Goal: Information Seeking & Learning: Find specific fact

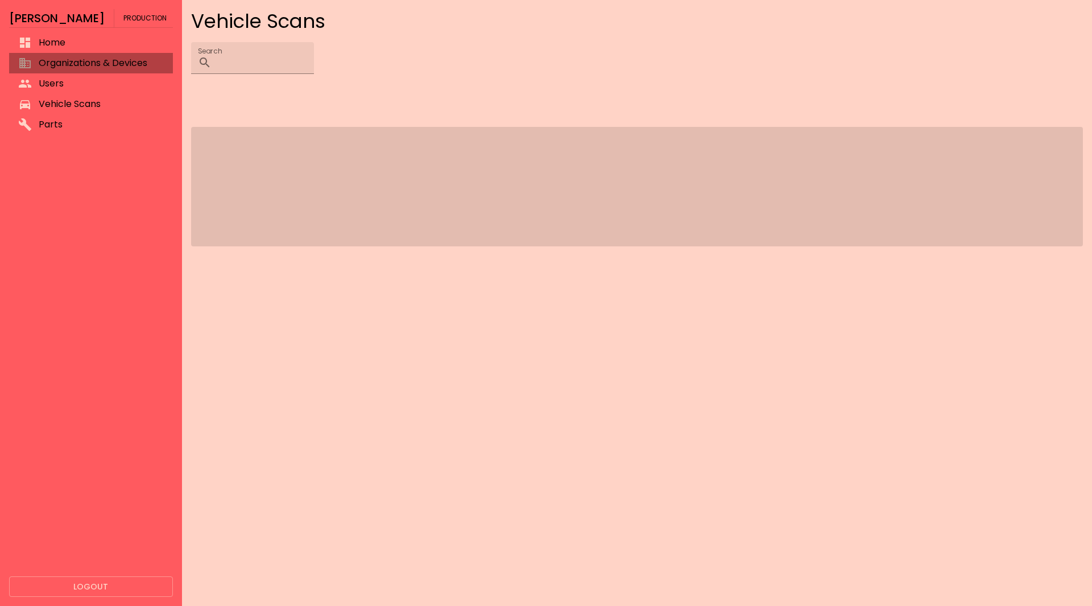
click at [112, 63] on span "Organizations & Devices" at bounding box center [101, 63] width 125 height 14
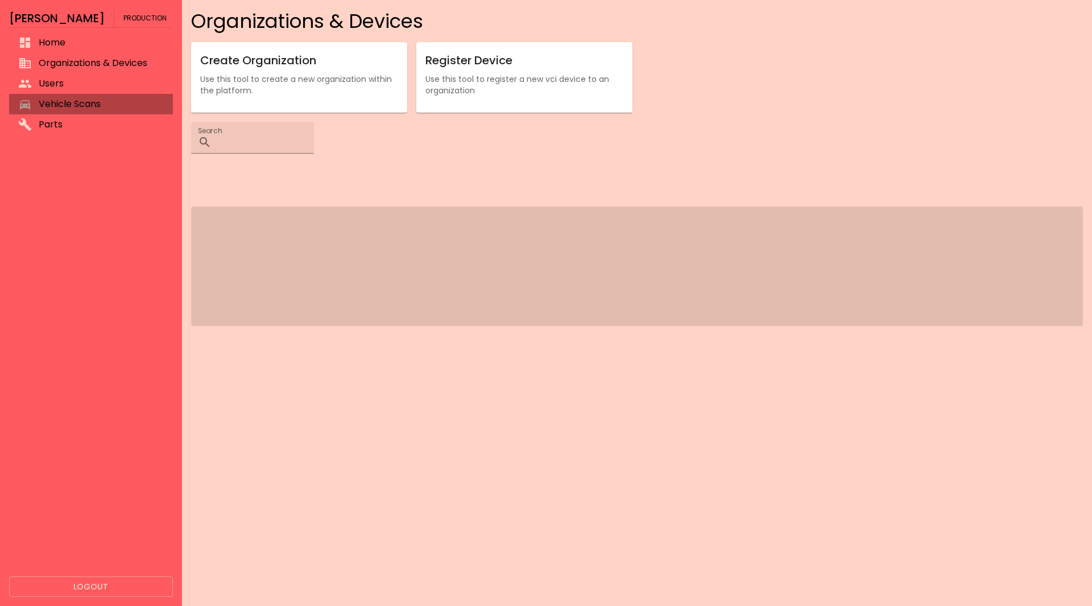
click at [98, 97] on span "Vehicle Scans" at bounding box center [101, 104] width 125 height 14
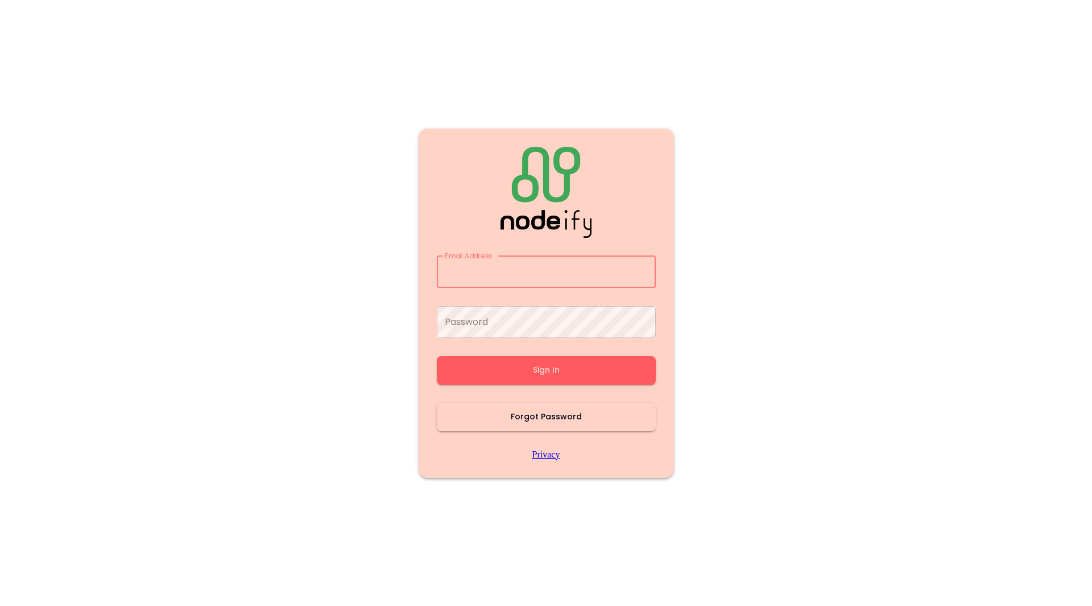
type input "**********"
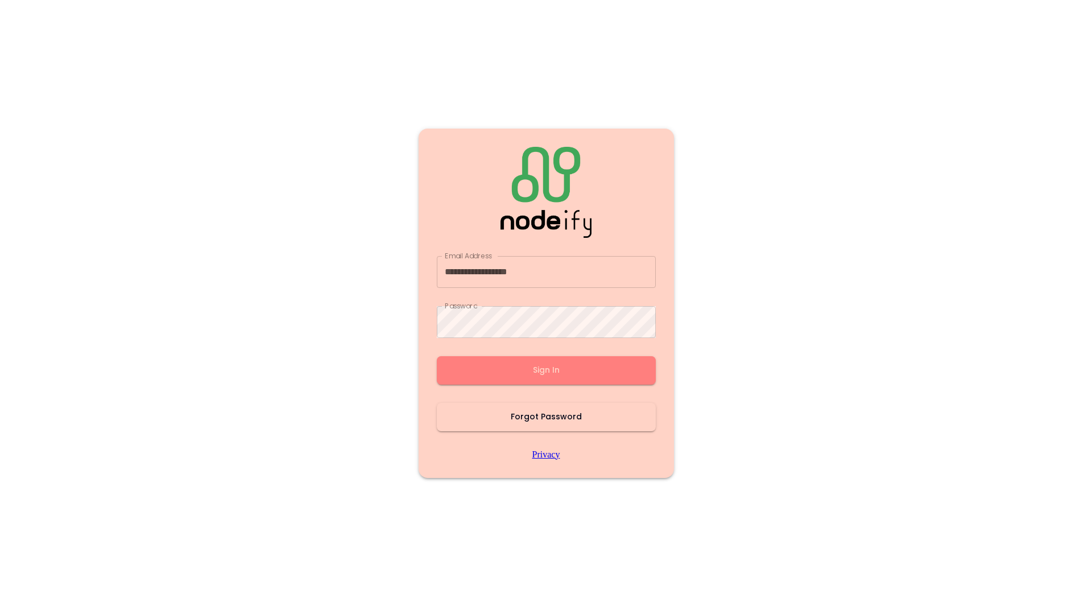
click at [492, 381] on button "Sign In" at bounding box center [546, 370] width 219 height 28
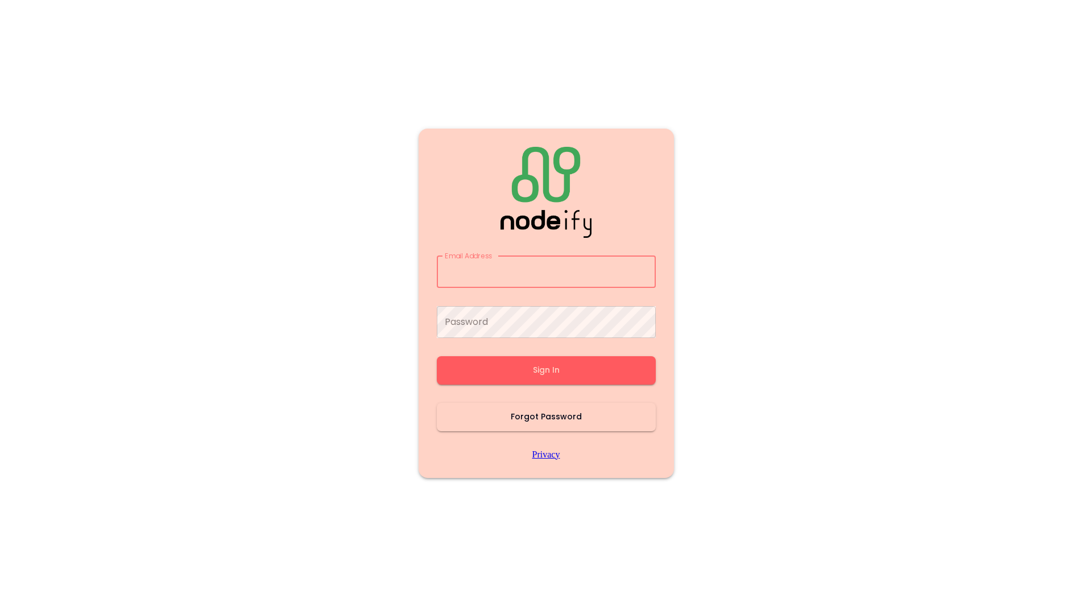
type input "**********"
click at [492, 379] on button "Sign In" at bounding box center [546, 370] width 219 height 28
type input "**********"
click at [490, 376] on button "Sign In" at bounding box center [546, 370] width 219 height 28
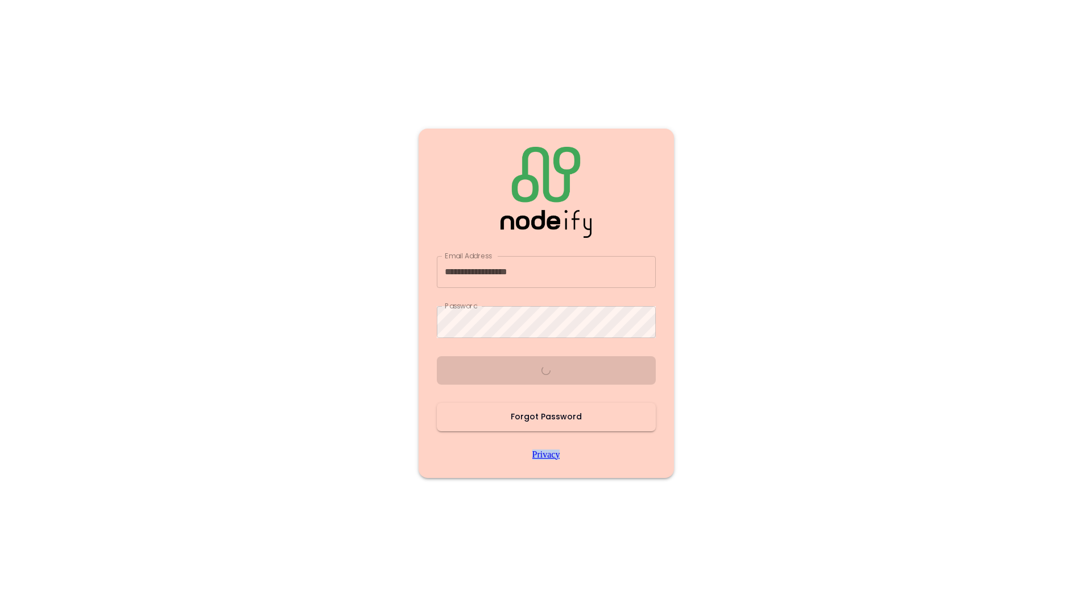
click at [490, 376] on div "**********" at bounding box center [546, 303] width 219 height 313
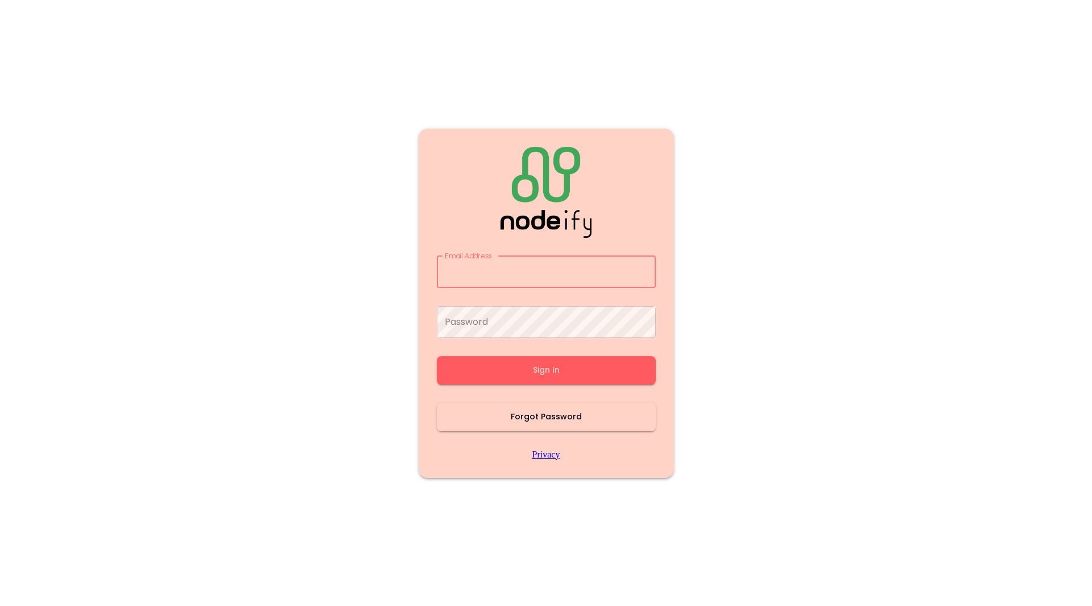
type input "**********"
click at [490, 376] on button "Sign In" at bounding box center [546, 370] width 219 height 28
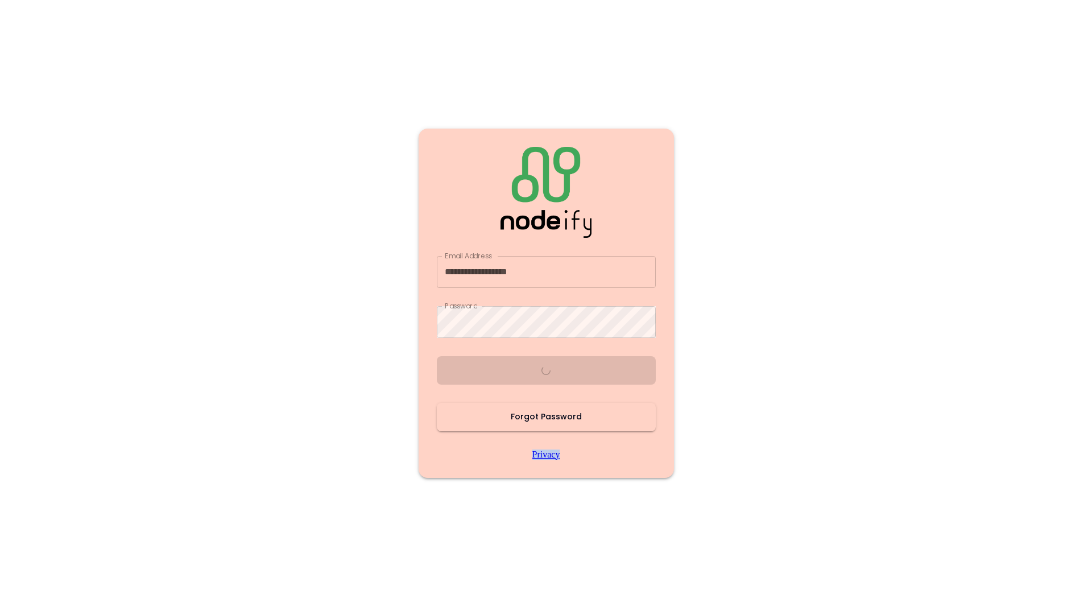
click at [490, 376] on div "**********" at bounding box center [546, 303] width 219 height 313
click at [490, 376] on button "Sign In" at bounding box center [546, 370] width 219 height 28
click at [490, 376] on div "**********" at bounding box center [546, 303] width 219 height 313
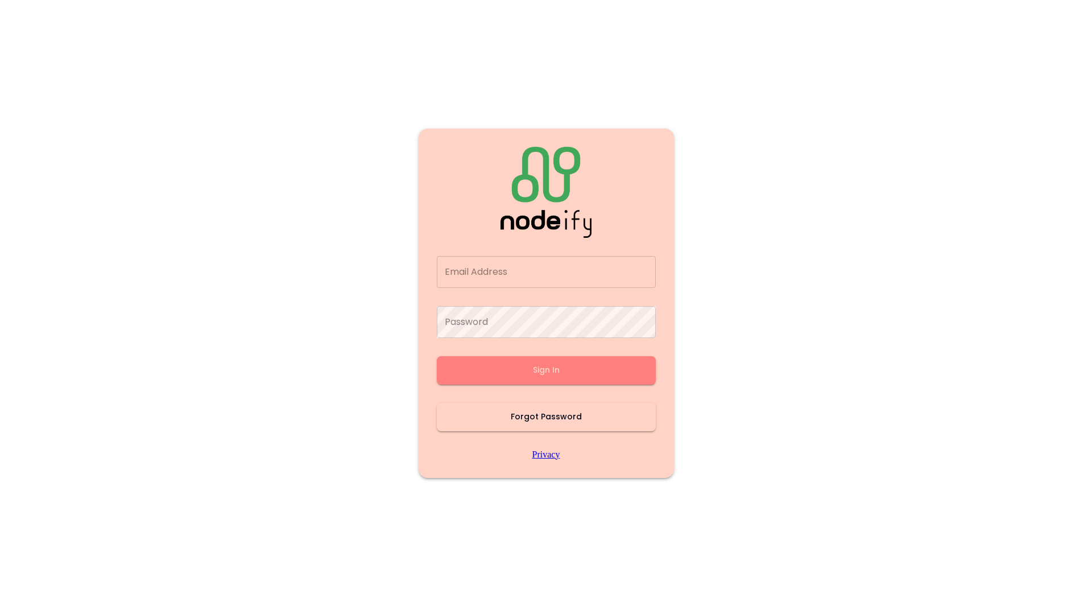
type input "**********"
click at [490, 376] on button "Sign In" at bounding box center [546, 370] width 219 height 28
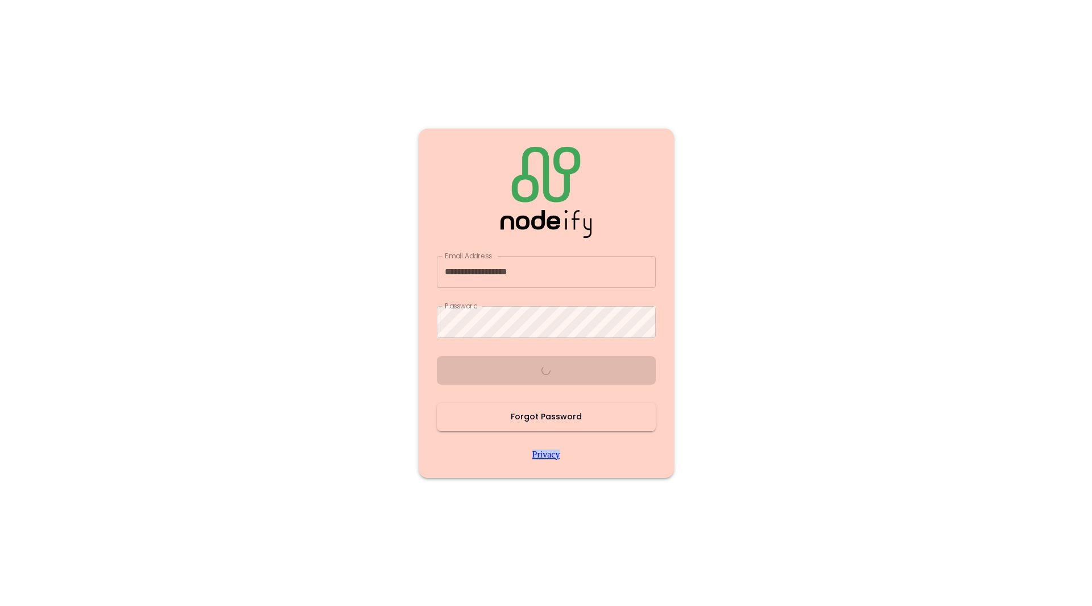
click at [490, 376] on div "**********" at bounding box center [546, 303] width 219 height 313
click at [490, 376] on button "Sign In" at bounding box center [546, 370] width 219 height 28
click at [490, 376] on div "**********" at bounding box center [546, 303] width 219 height 313
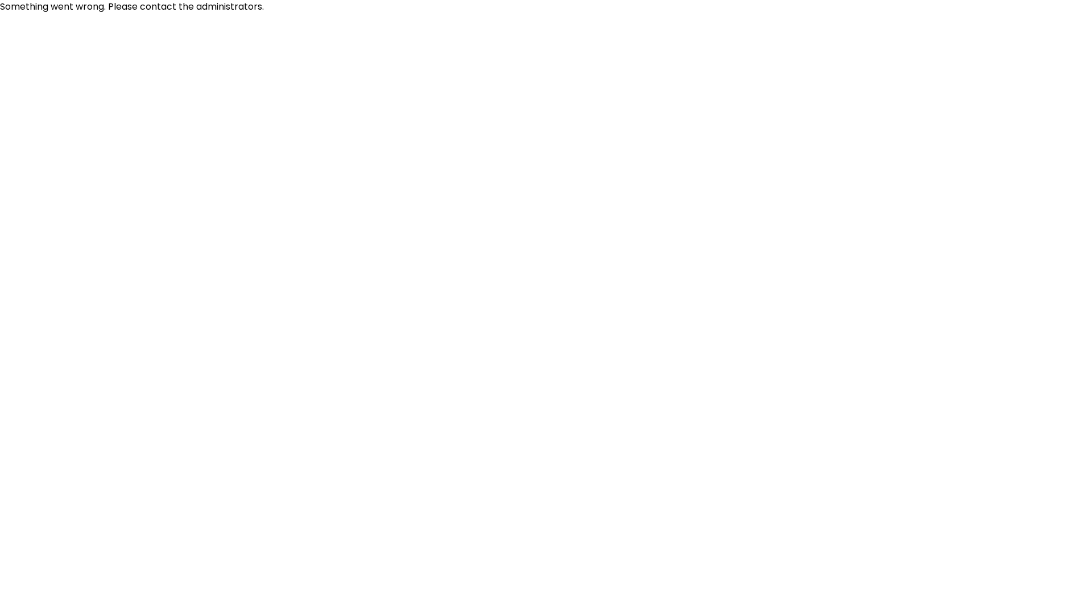
click at [490, 14] on html "Something went wrong. Please contact the administrators." at bounding box center [546, 7] width 1092 height 14
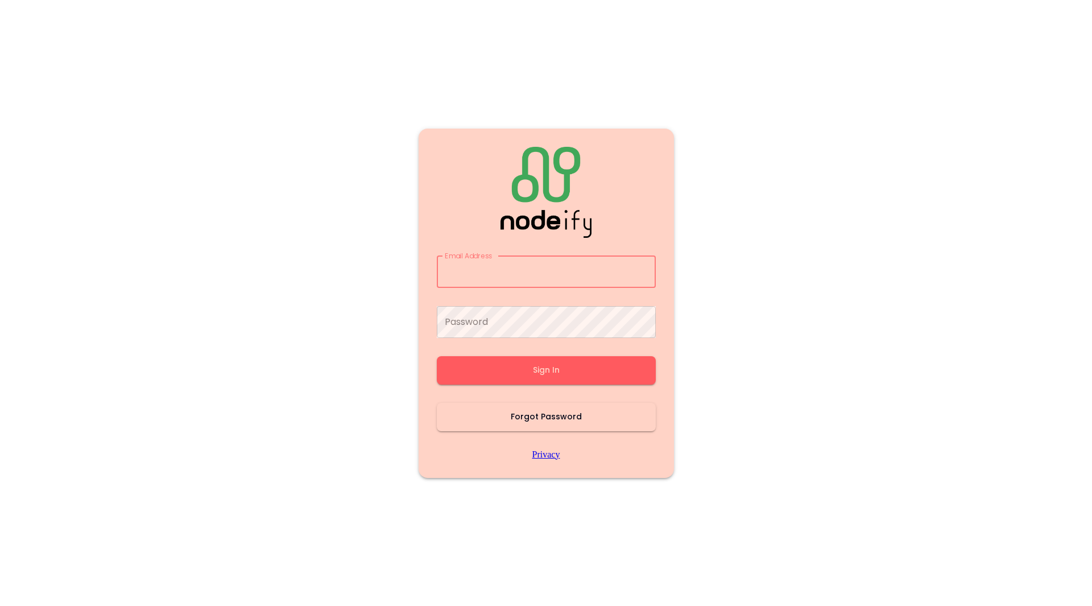
type input "**********"
click at [490, 376] on button "Sign In" at bounding box center [546, 370] width 219 height 28
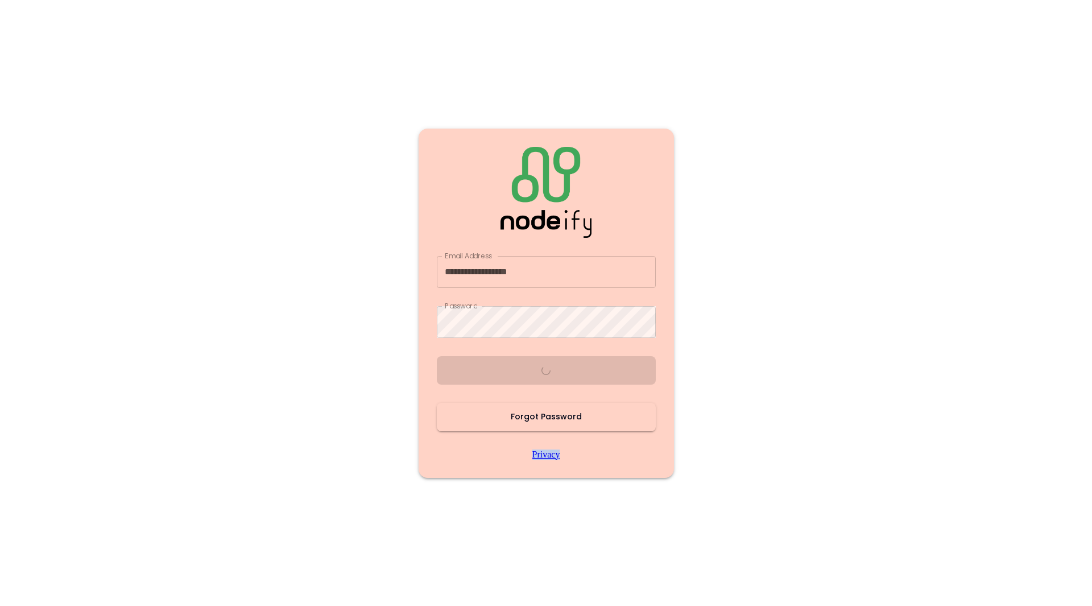
click at [490, 376] on div "**********" at bounding box center [546, 303] width 219 height 313
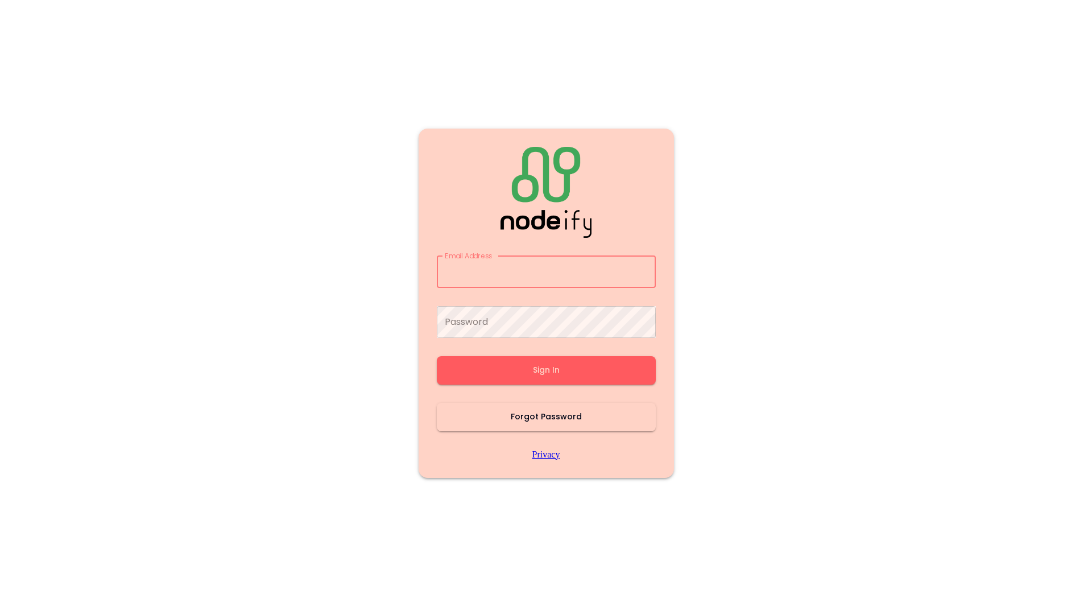
type input "**********"
click at [490, 376] on html "**********" at bounding box center [546, 303] width 1092 height 606
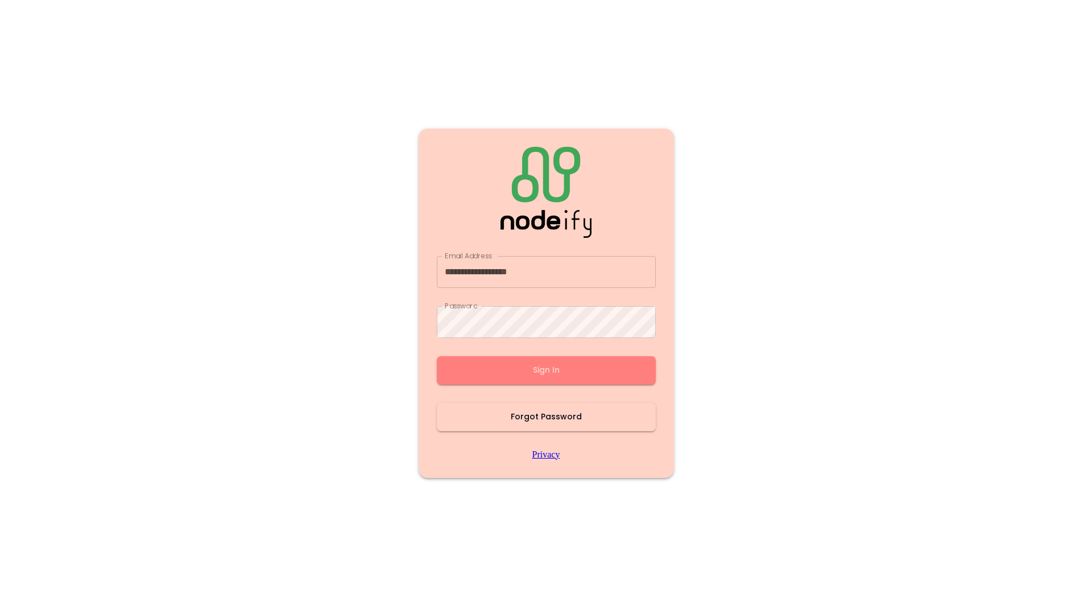
click at [490, 376] on button "Sign In" at bounding box center [546, 370] width 219 height 28
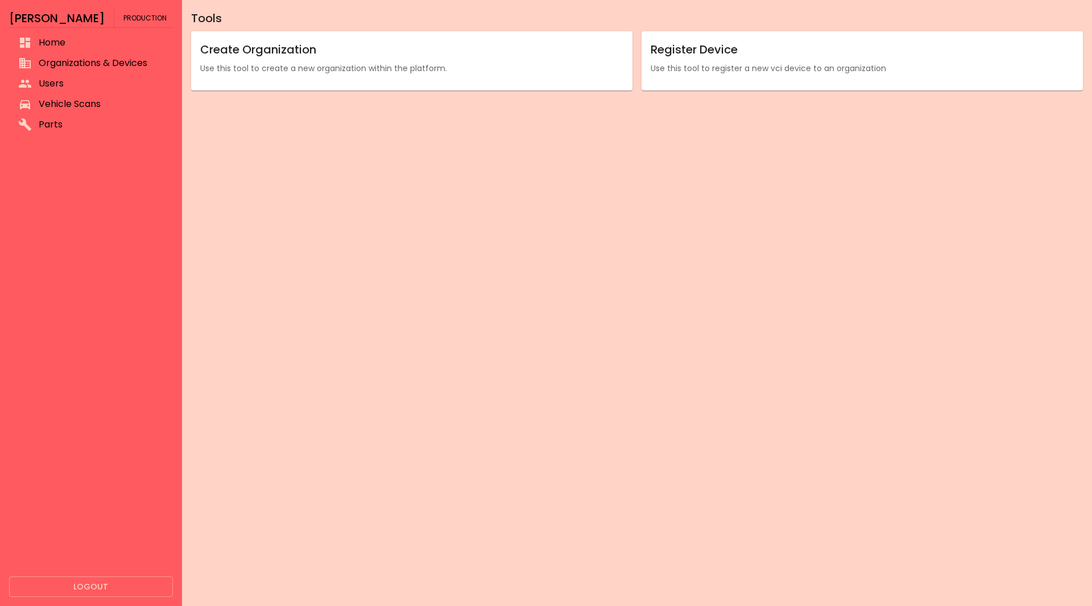
click at [98, 110] on span "Vehicle Scans" at bounding box center [101, 104] width 125 height 14
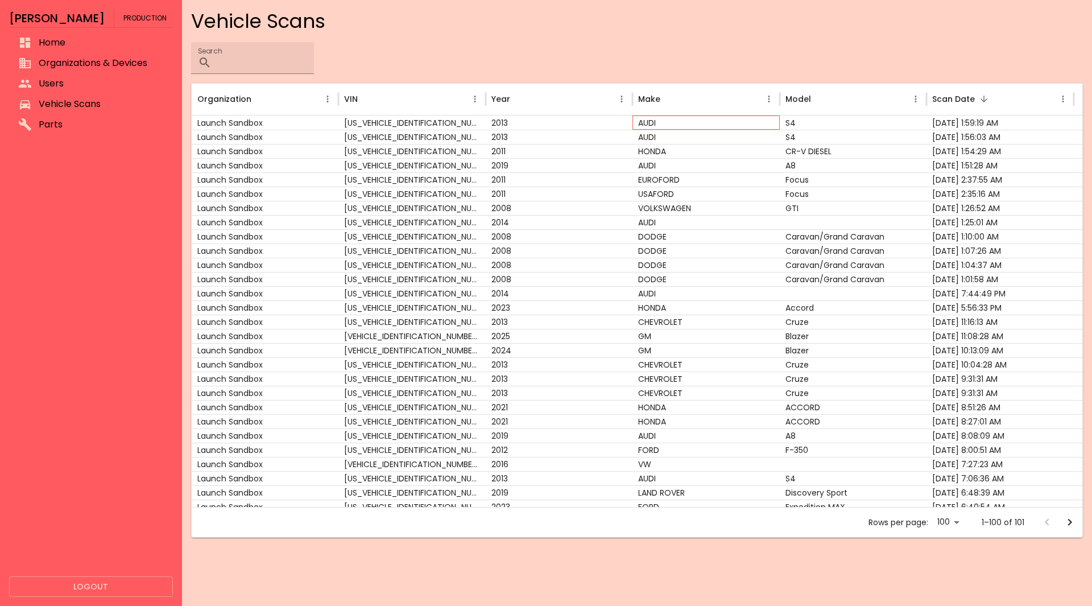
click at [649, 118] on div "AUDI" at bounding box center [705, 122] width 147 height 14
click at [649, 119] on div "AUDI" at bounding box center [705, 122] width 147 height 14
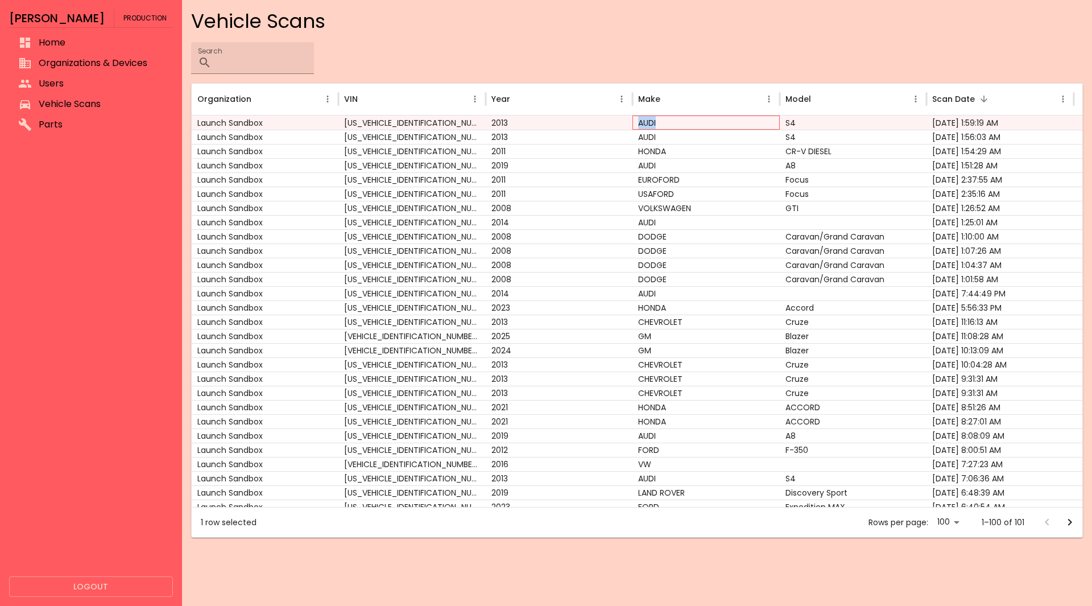
click at [649, 119] on div "AUDI" at bounding box center [705, 122] width 147 height 14
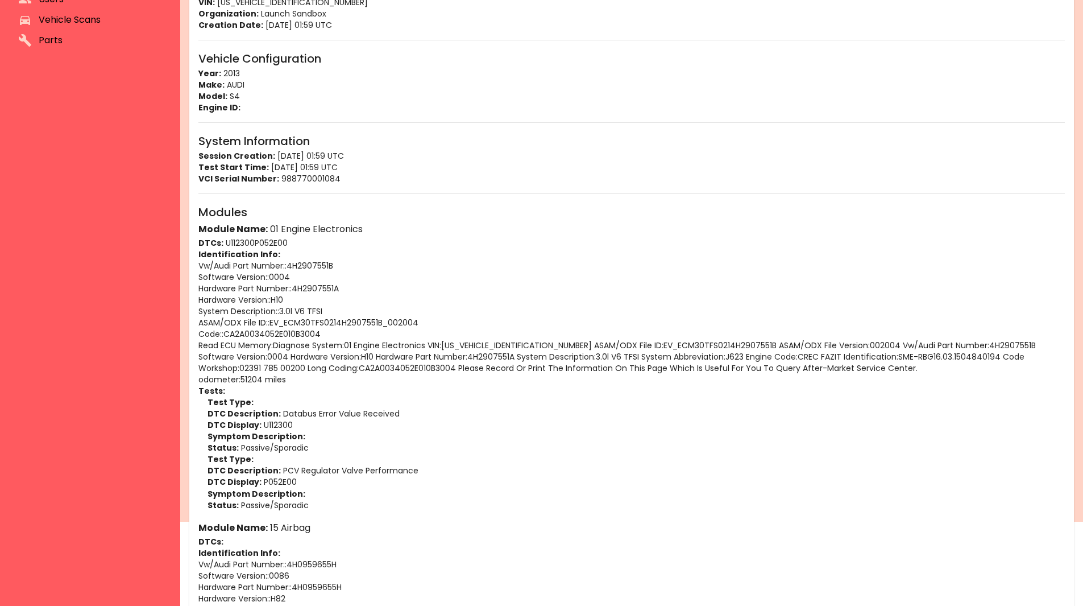
scroll to position [85, 0]
click at [322, 273] on p "Software Version: : 0004" at bounding box center [631, 276] width 867 height 11
drag, startPoint x: 346, startPoint y: 265, endPoint x: 291, endPoint y: 264, distance: 55.7
click at [291, 264] on p "Vw/Audi Part Number: : 4H2907551B" at bounding box center [631, 264] width 867 height 11
copy p "4H2907551B"
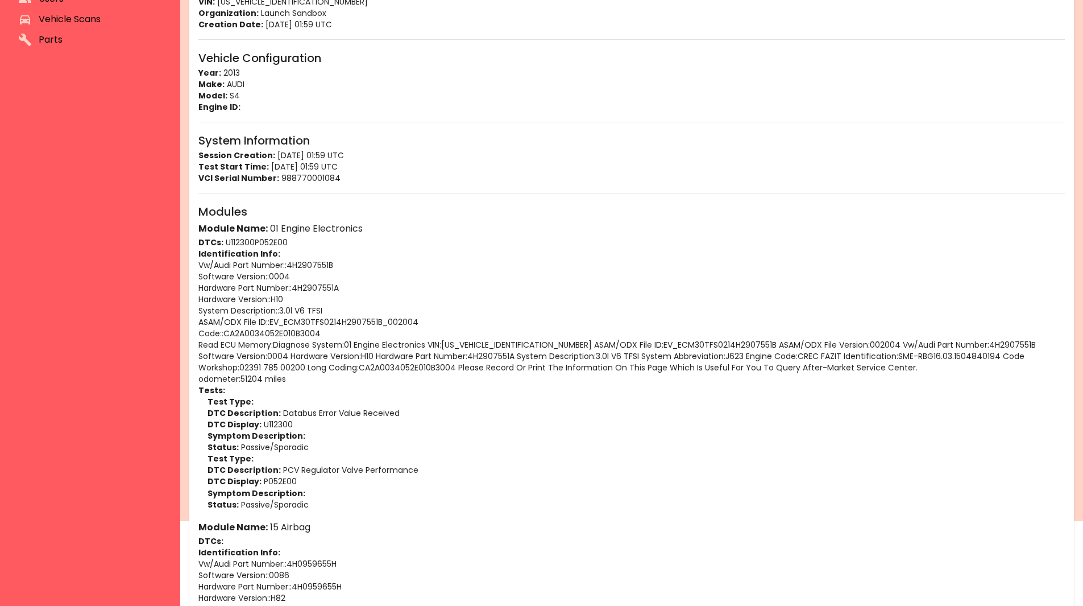
click at [370, 242] on p "DTCs: U112300 P052E00" at bounding box center [631, 242] width 867 height 11
drag, startPoint x: 371, startPoint y: 229, endPoint x: 281, endPoint y: 230, distance: 89.3
click at [281, 230] on h6 "Module Name: 01 Engine Electronics" at bounding box center [631, 229] width 867 height 16
copy h6 "Engine Electronics"
click at [372, 257] on p "Identification Info:" at bounding box center [631, 253] width 867 height 11
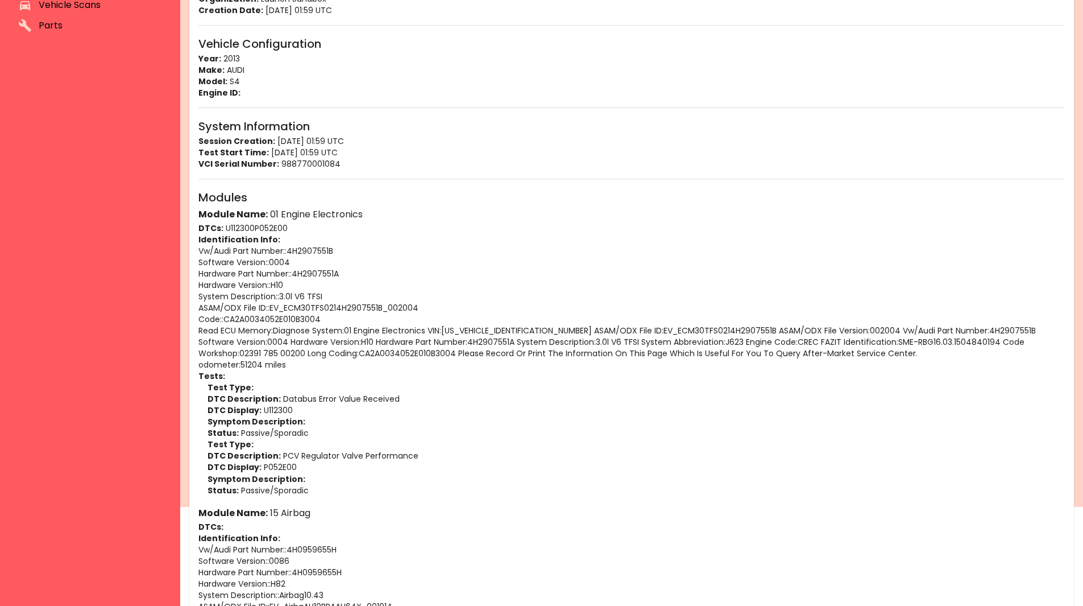
scroll to position [100, 0]
drag, startPoint x: 343, startPoint y: 251, endPoint x: 289, endPoint y: 249, distance: 54.1
click at [289, 249] on p "Vw/Audi Part Number: : 4H2907551B" at bounding box center [631, 250] width 867 height 11
copy p "4H2907551B"
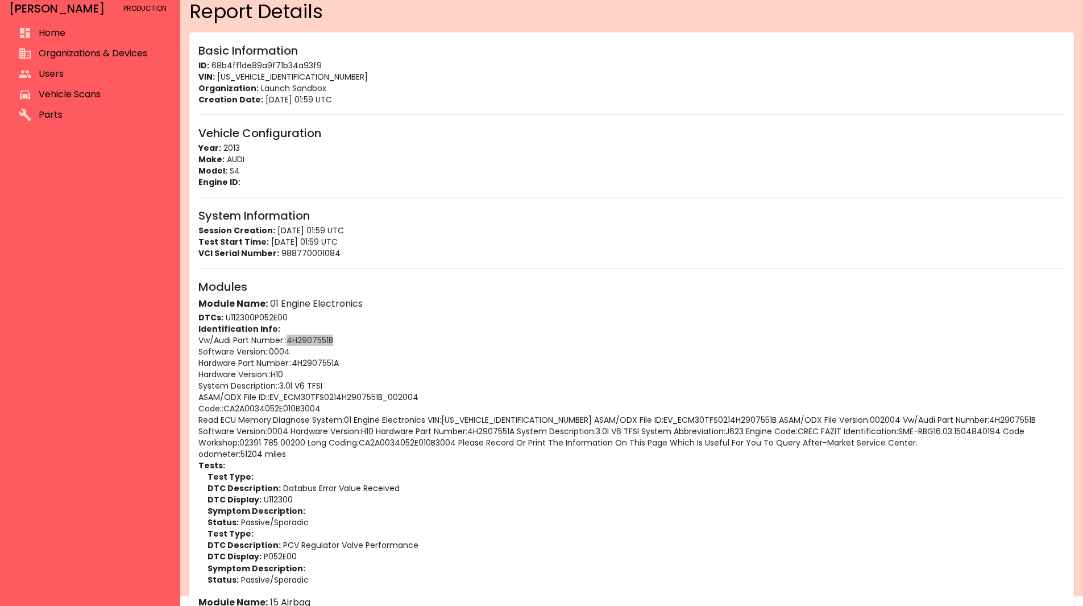
scroll to position [10, 0]
drag, startPoint x: 295, startPoint y: 351, endPoint x: 271, endPoint y: 349, distance: 24.0
click at [271, 349] on p "Software Version: : 0004" at bounding box center [631, 350] width 867 height 11
copy p "0004"
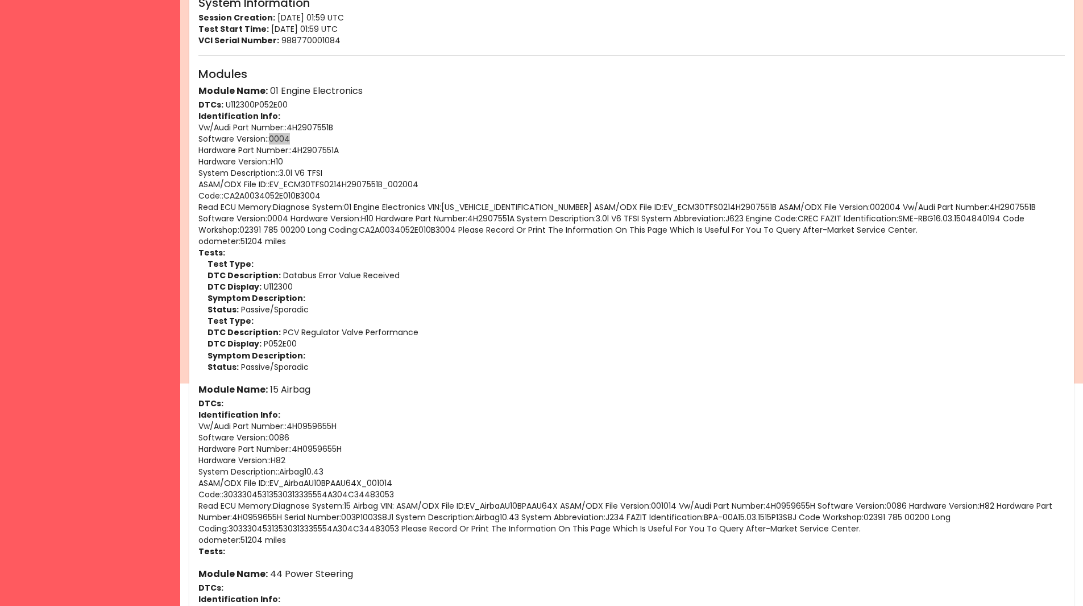
scroll to position [252, 0]
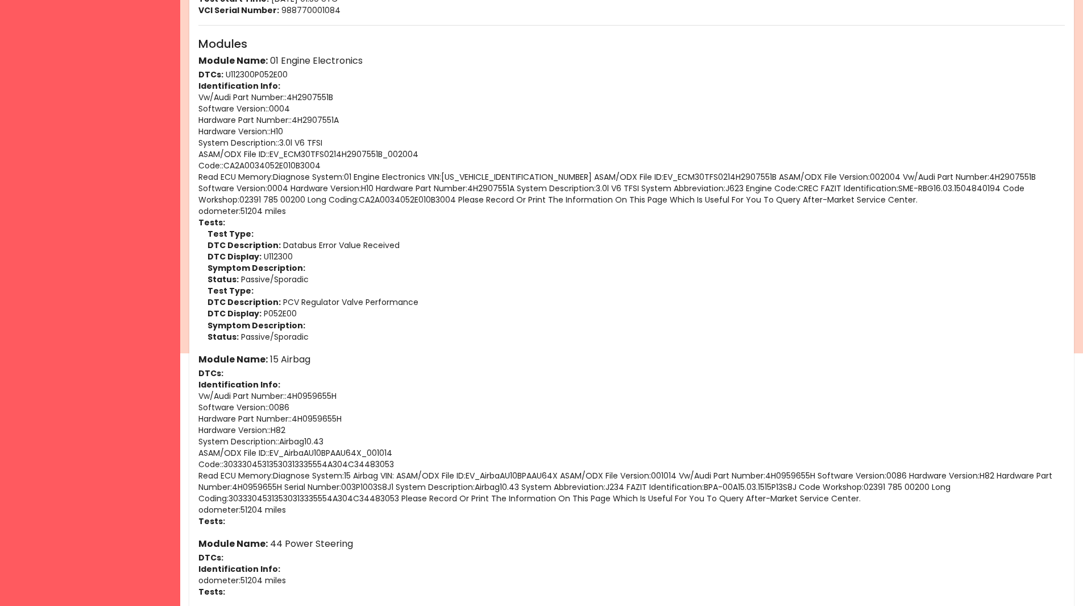
click at [272, 442] on p "System Description: : Airbag10.43" at bounding box center [631, 441] width 867 height 11
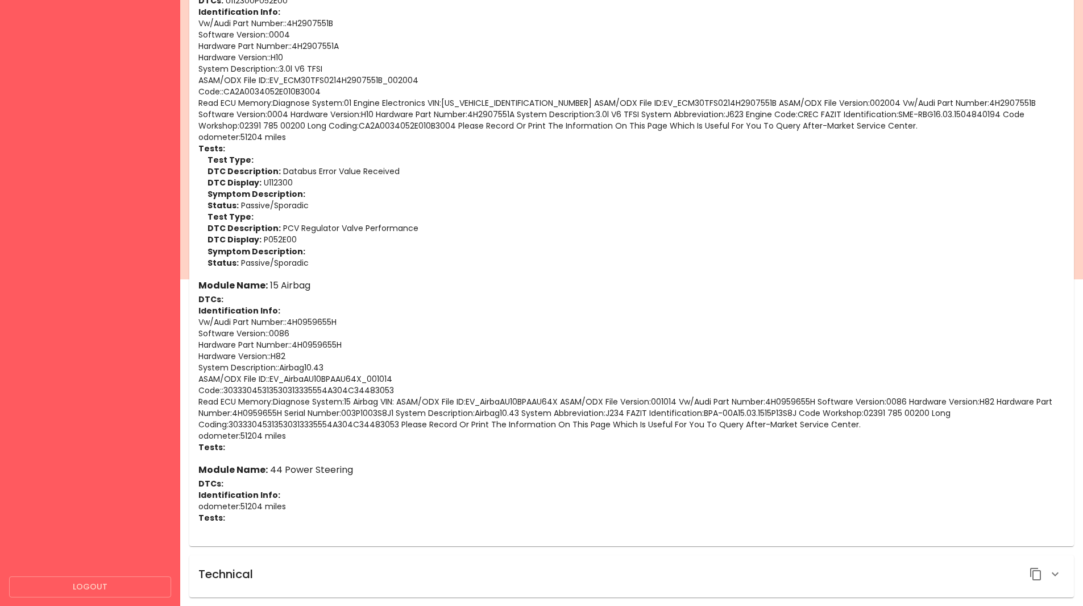
scroll to position [327, 0]
drag, startPoint x: 202, startPoint y: 283, endPoint x: 347, endPoint y: 326, distance: 150.8
click at [347, 326] on div "Module Name: 15 Airbag DTCs: Identification Info: Vw/Audi Part Number: : 4H0959…" at bounding box center [631, 364] width 867 height 175
copy div "Module Name: 15 Airbag DTCs: Identification Info: Vw/Audi Part Number: : 4H0959…"
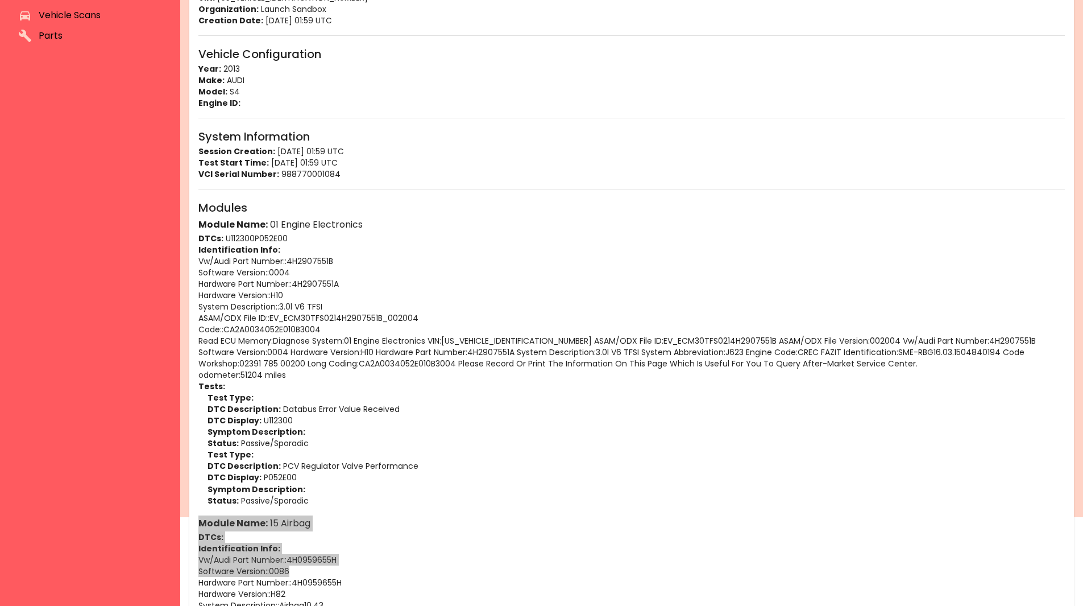
scroll to position [0, 0]
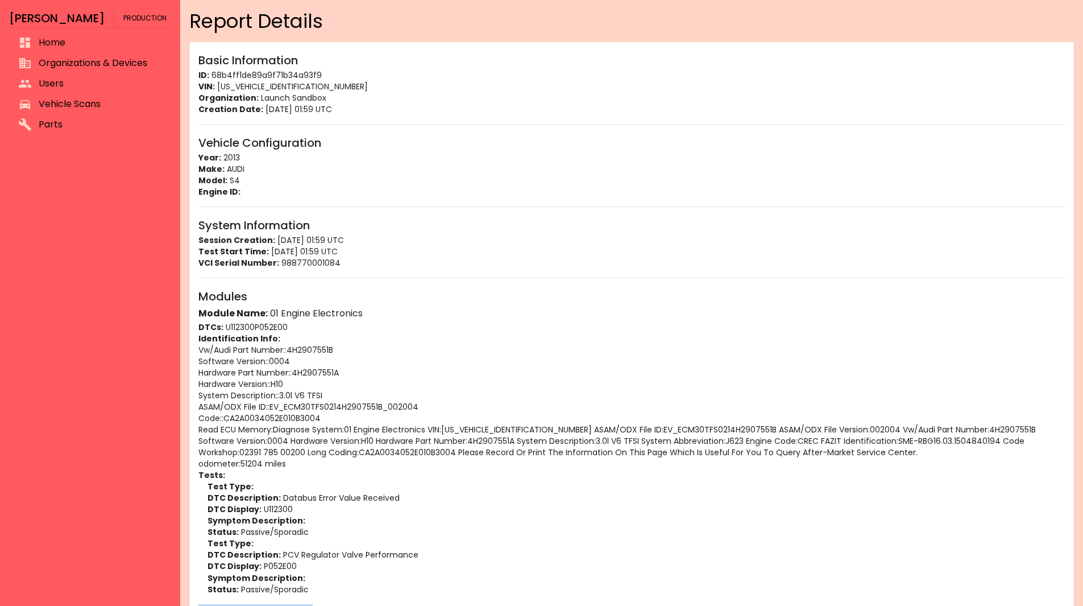
click at [101, 103] on span "Vehicle Scans" at bounding box center [100, 104] width 123 height 14
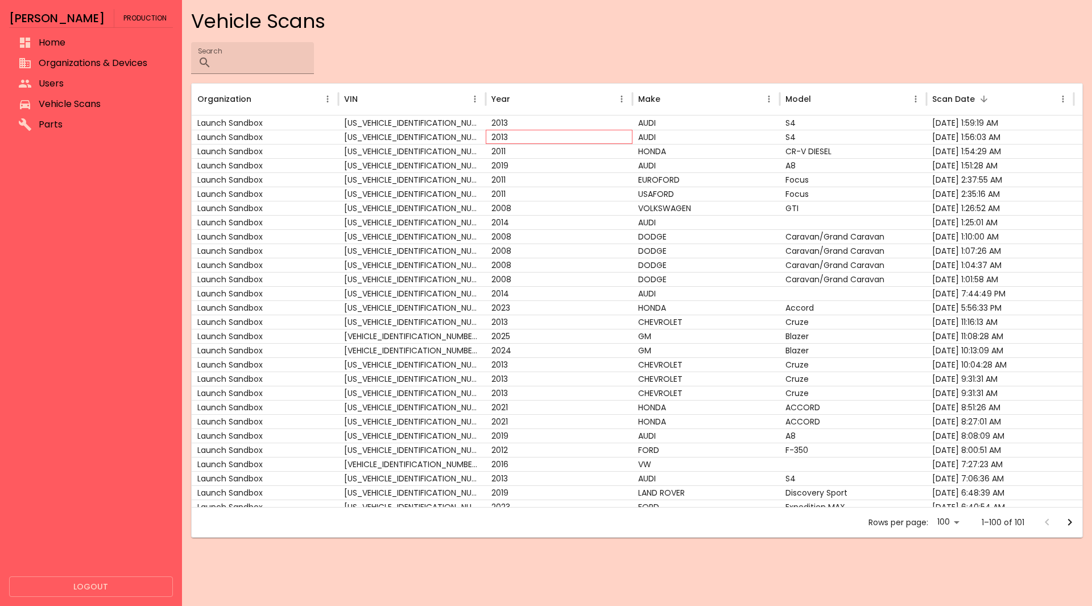
click at [599, 138] on div "2013" at bounding box center [559, 137] width 147 height 14
click at [605, 138] on div "2013" at bounding box center [559, 137] width 147 height 14
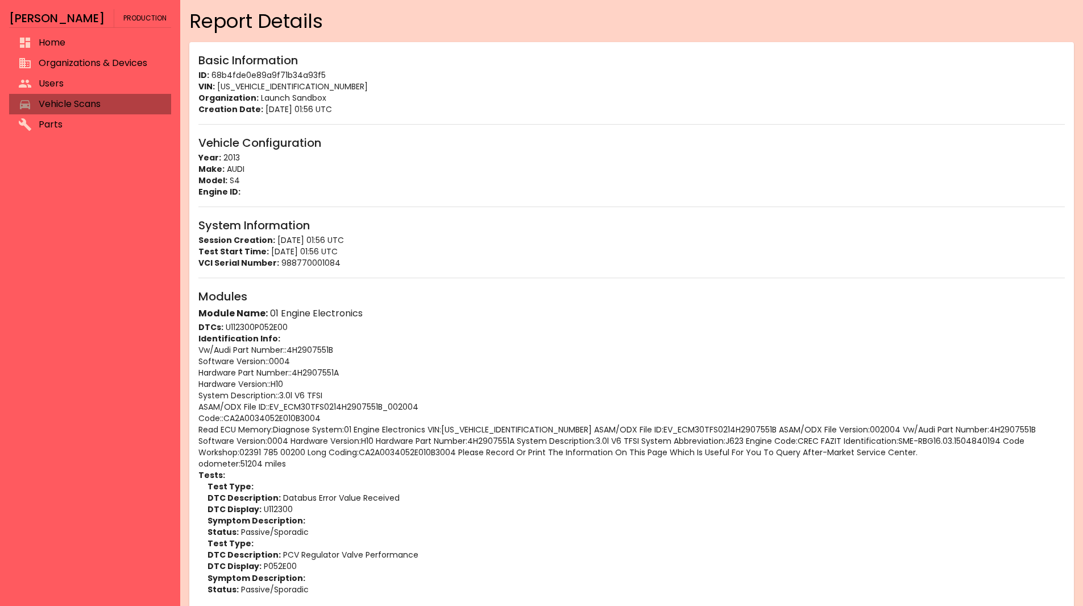
click at [117, 100] on span "Vehicle Scans" at bounding box center [100, 104] width 123 height 14
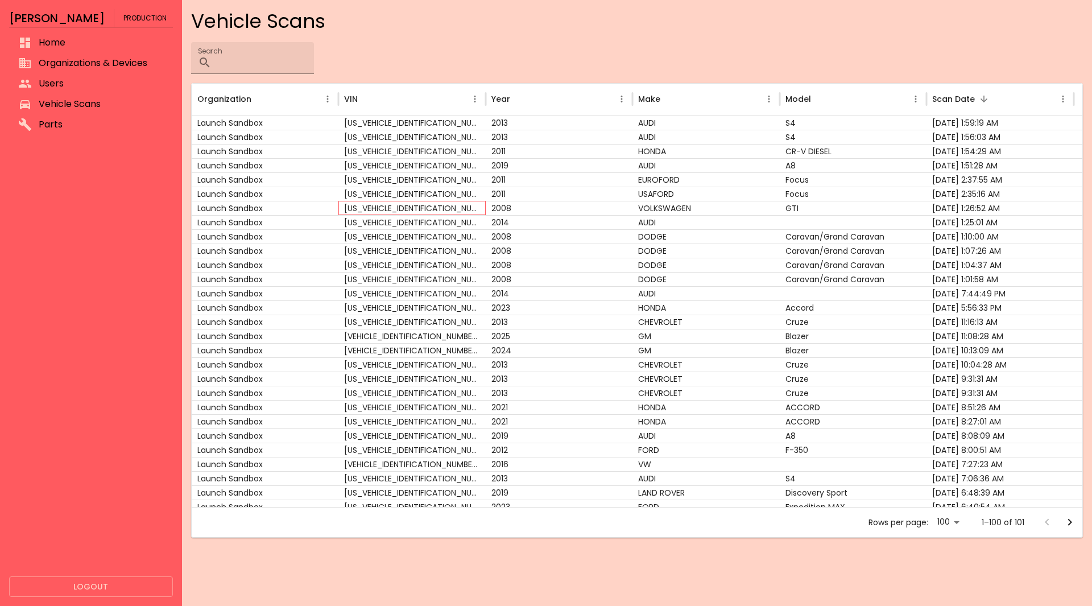
click at [450, 211] on div "[US_VEHICLE_IDENTIFICATION_NUMBER]" at bounding box center [411, 208] width 147 height 14
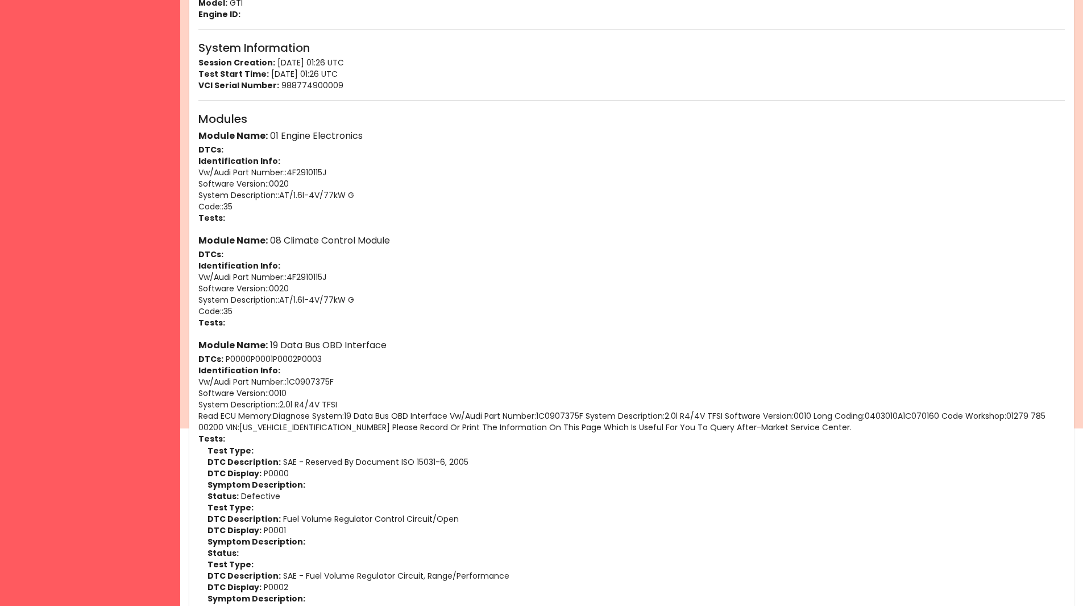
scroll to position [177, 0]
drag, startPoint x: 203, startPoint y: 276, endPoint x: 285, endPoint y: 291, distance: 83.1
click at [285, 291] on div "Module Name: 08 Climate Control Module DTCs: Identification Info: Vw/Audi Part …" at bounding box center [631, 281] width 867 height 96
click at [283, 290] on p "Software Version: : 0020" at bounding box center [631, 288] width 867 height 11
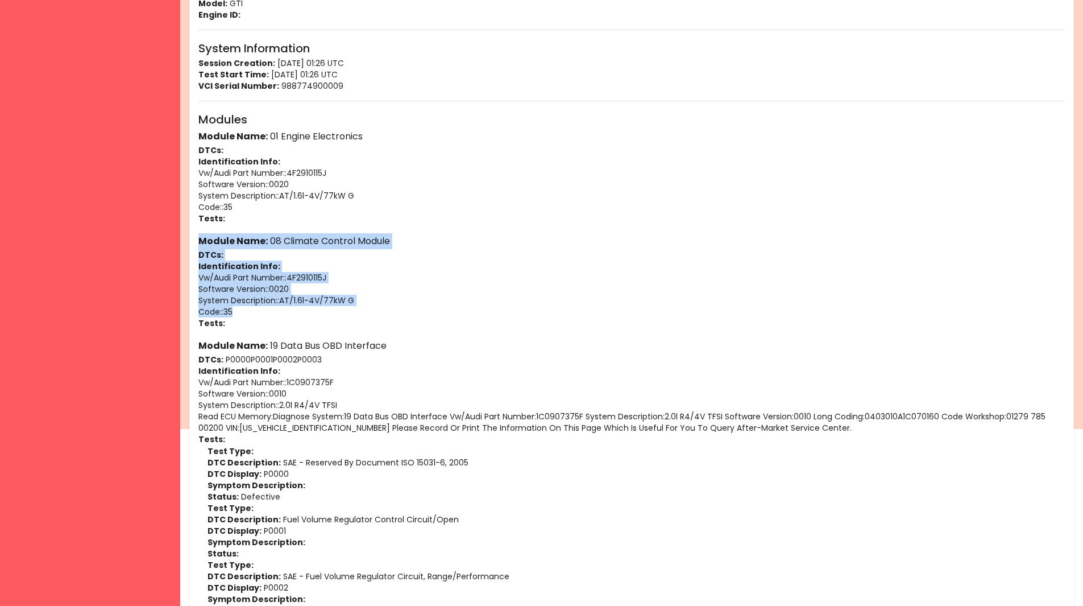
drag, startPoint x: 200, startPoint y: 241, endPoint x: 355, endPoint y: 307, distance: 168.4
click at [355, 307] on div "Module Name: 08 Climate Control Module DTCs: Identification Info: Vw/Audi Part …" at bounding box center [631, 281] width 867 height 96
copy div "Module Name: 08 Climate Control Module DTCs: Identification Info: Vw/Audi Part …"
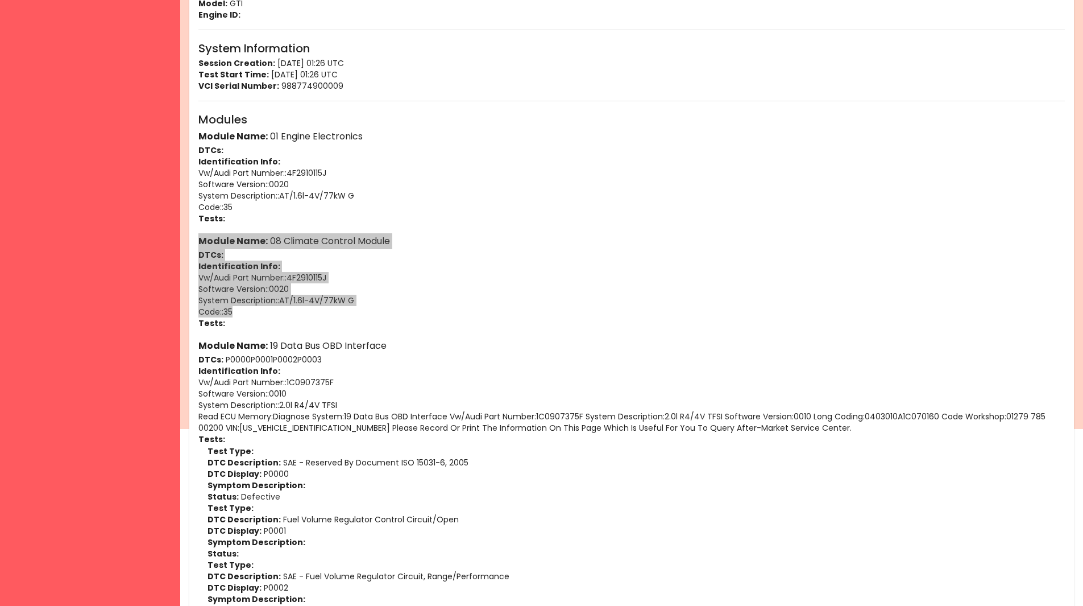
scroll to position [0, 0]
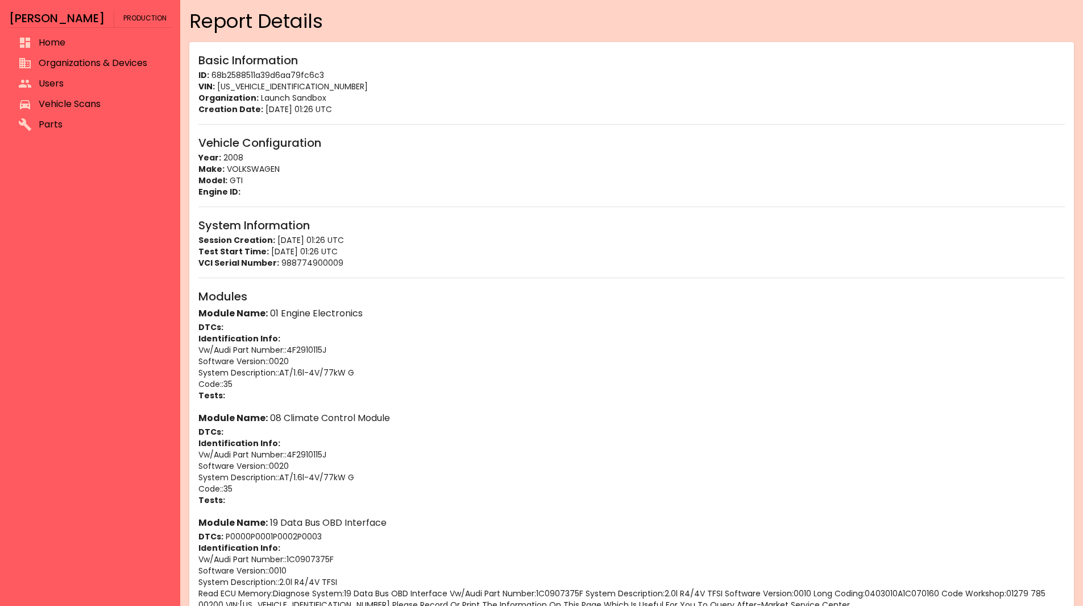
click at [382, 140] on h6 "Vehicle Configuration" at bounding box center [631, 143] width 867 height 18
drag, startPoint x: 200, startPoint y: 156, endPoint x: 256, endPoint y: 176, distance: 60.4
click at [256, 176] on div "Vehicle Configuration Year: 2008 Make: VOLKSWAGEN Model: GTI Engine ID:" at bounding box center [631, 166] width 867 height 64
copy div "Year: 2008 Make: VOLKSWAGEN Model: GTI"
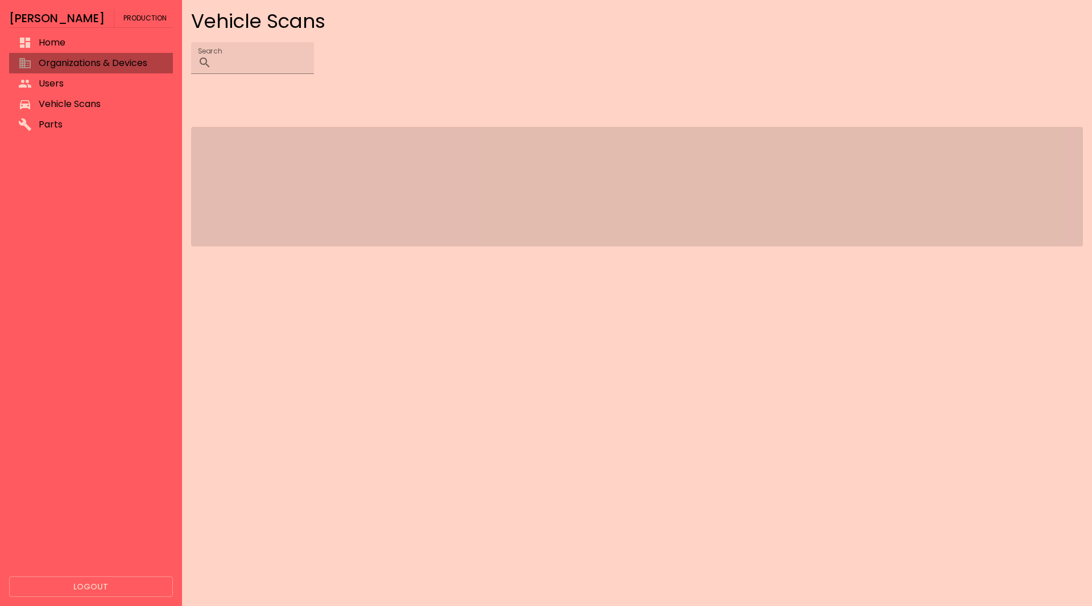
click at [142, 68] on span "Organizations & Devices" at bounding box center [101, 63] width 125 height 14
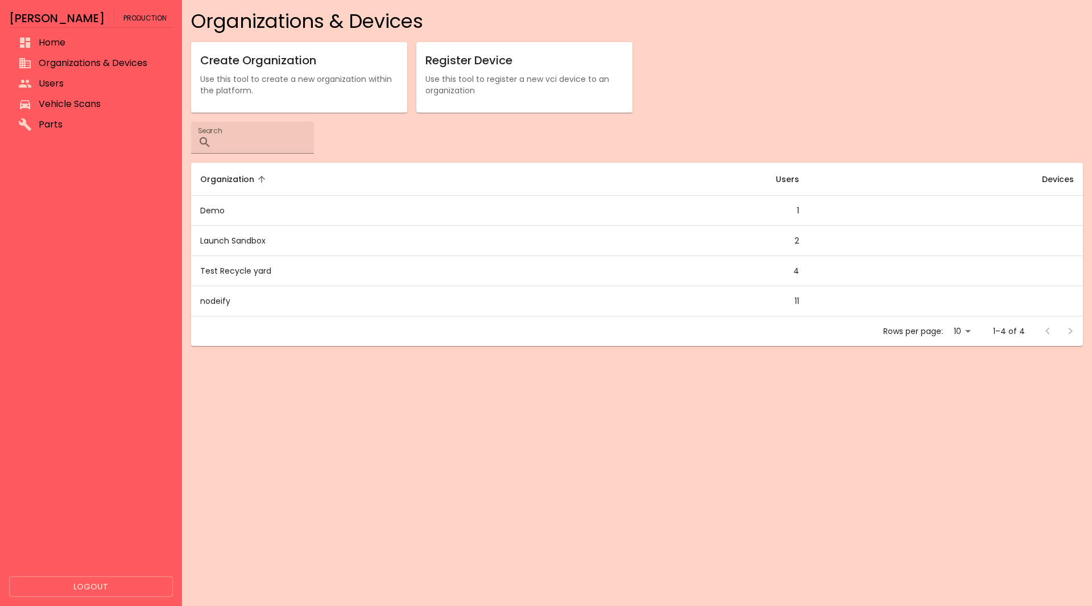
click at [120, 97] on li "Vehicle Scans" at bounding box center [91, 104] width 164 height 20
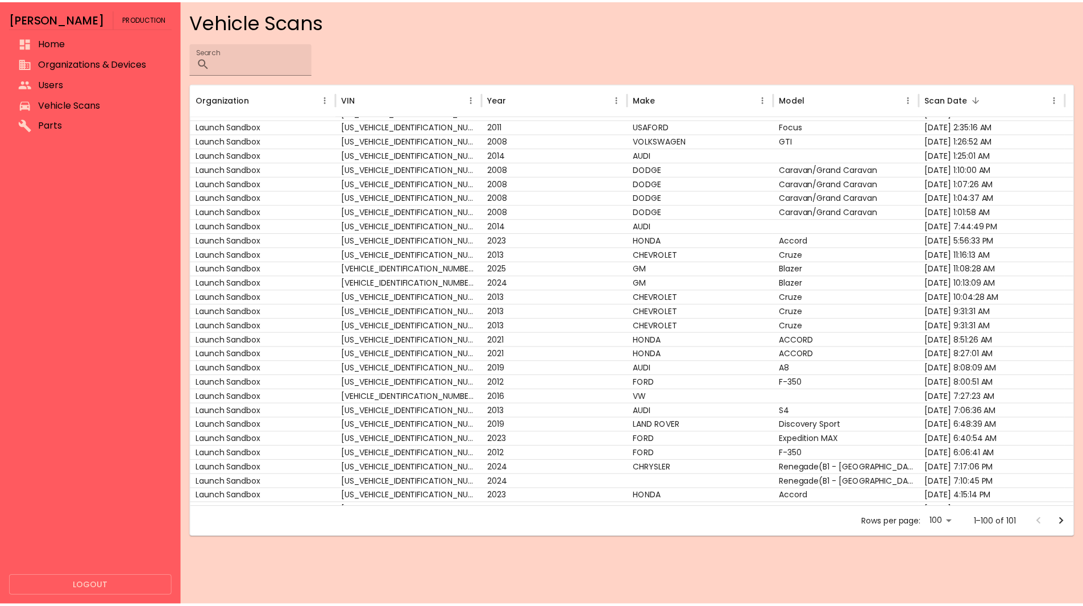
scroll to position [63, 0]
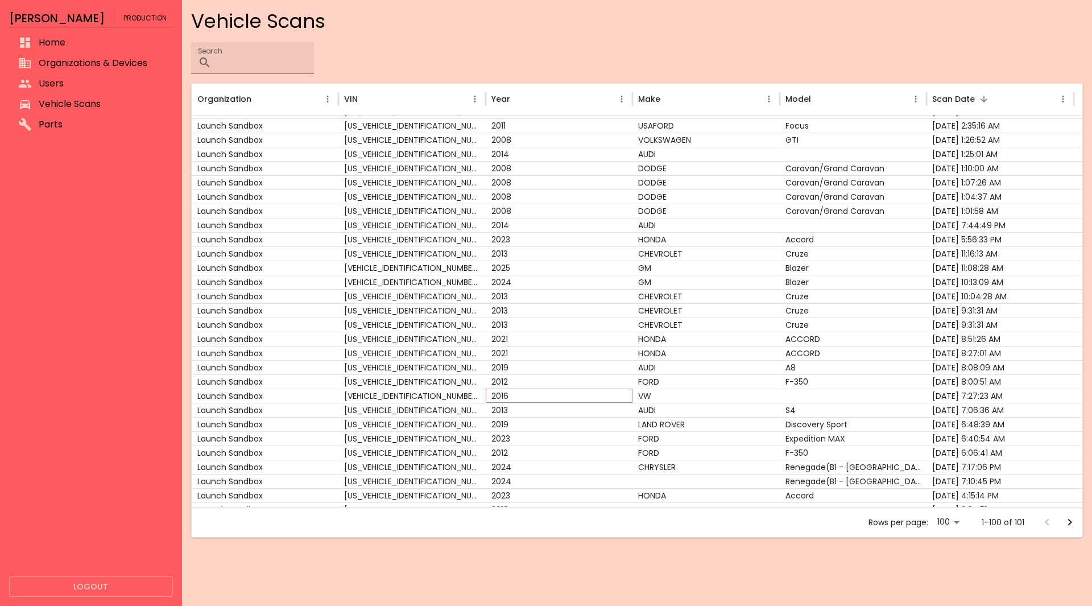
click at [509, 395] on div "2016" at bounding box center [559, 395] width 147 height 14
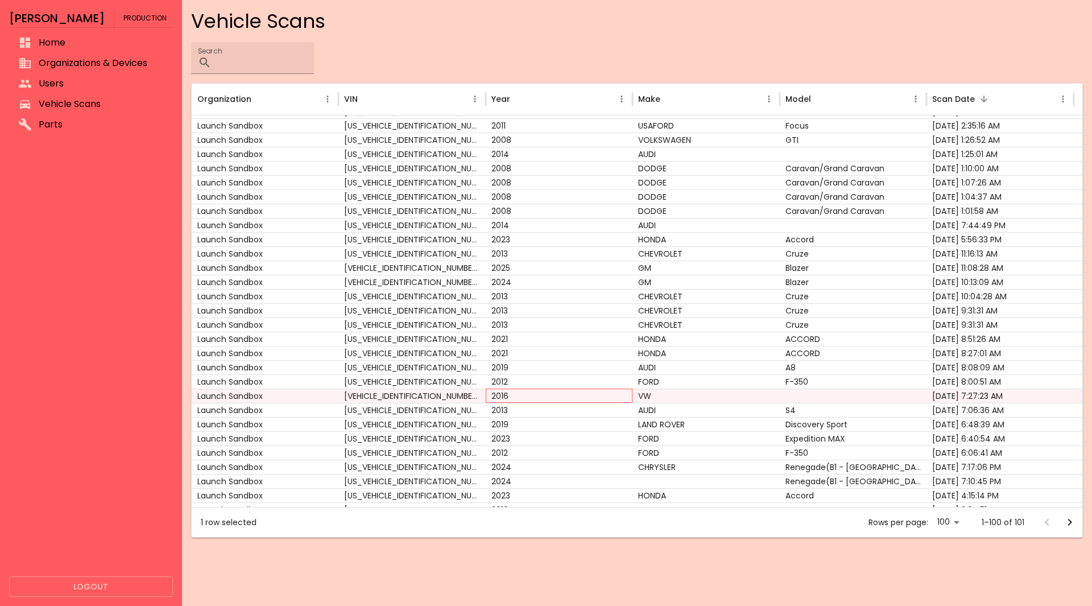
click at [509, 395] on div "2016" at bounding box center [559, 395] width 147 height 14
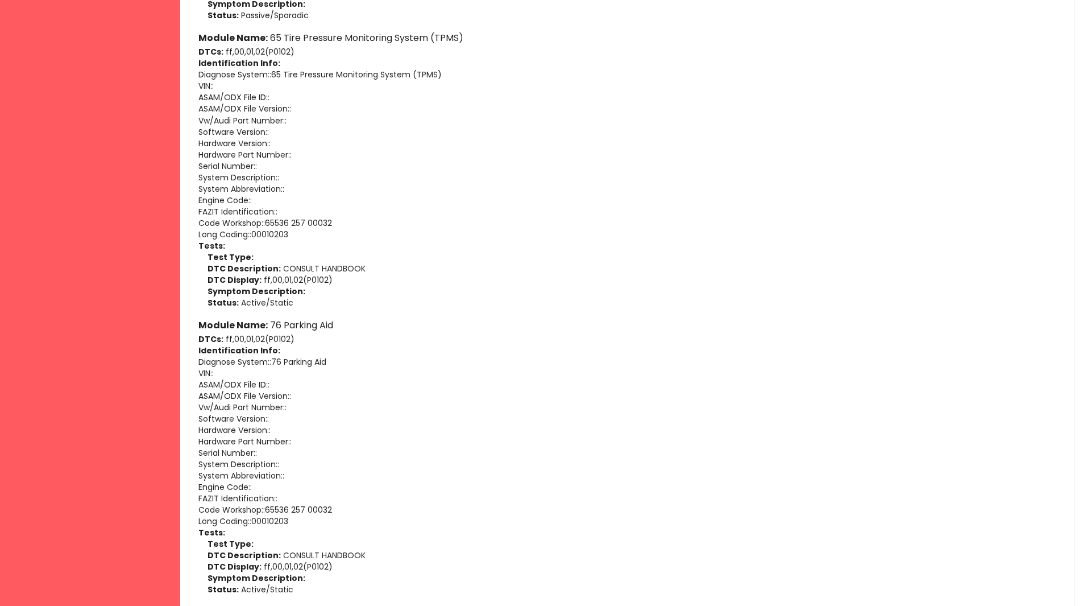
scroll to position [2767, 0]
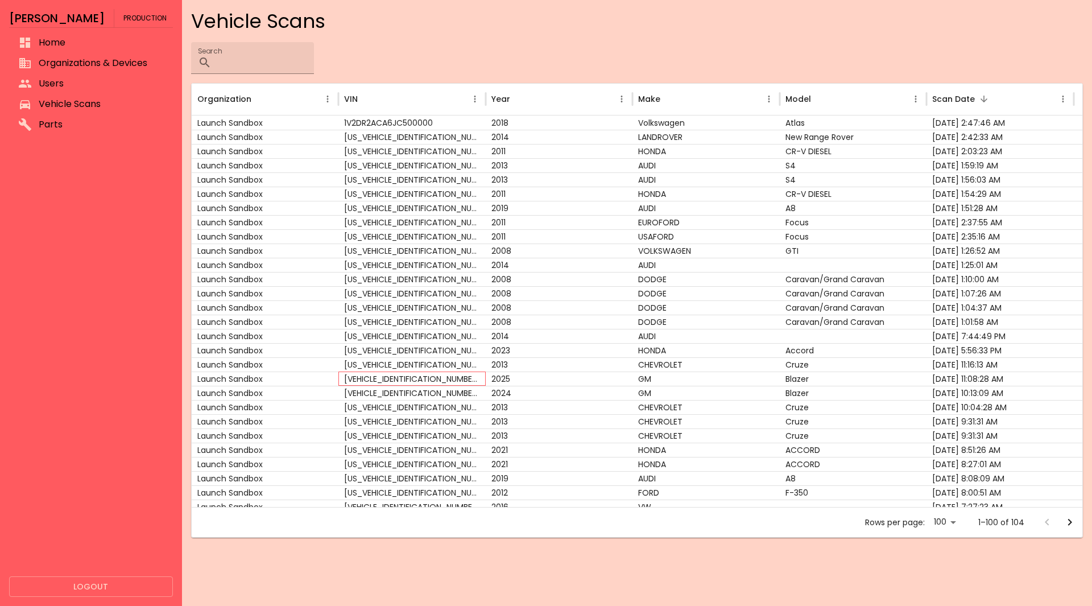
click at [380, 380] on div "[VEHICLE_IDENTIFICATION_NUMBER]" at bounding box center [411, 378] width 147 height 14
click at [371, 402] on div "[US_VEHICLE_IDENTIFICATION_NUMBER]" at bounding box center [411, 407] width 147 height 14
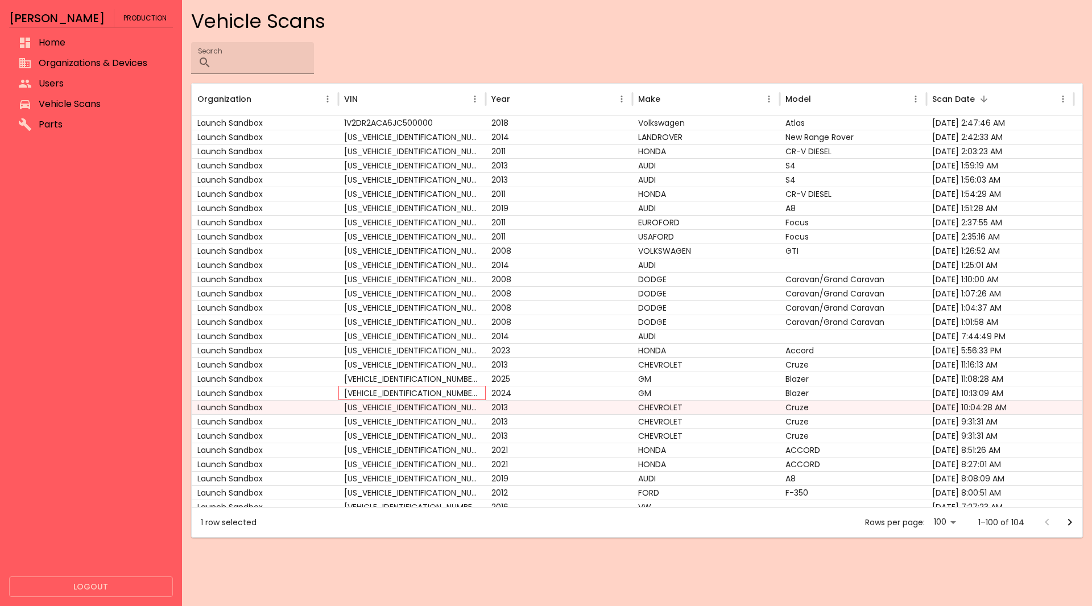
click at [371, 398] on div "[VEHICLE_IDENTIFICATION_NUMBER]" at bounding box center [411, 393] width 147 height 14
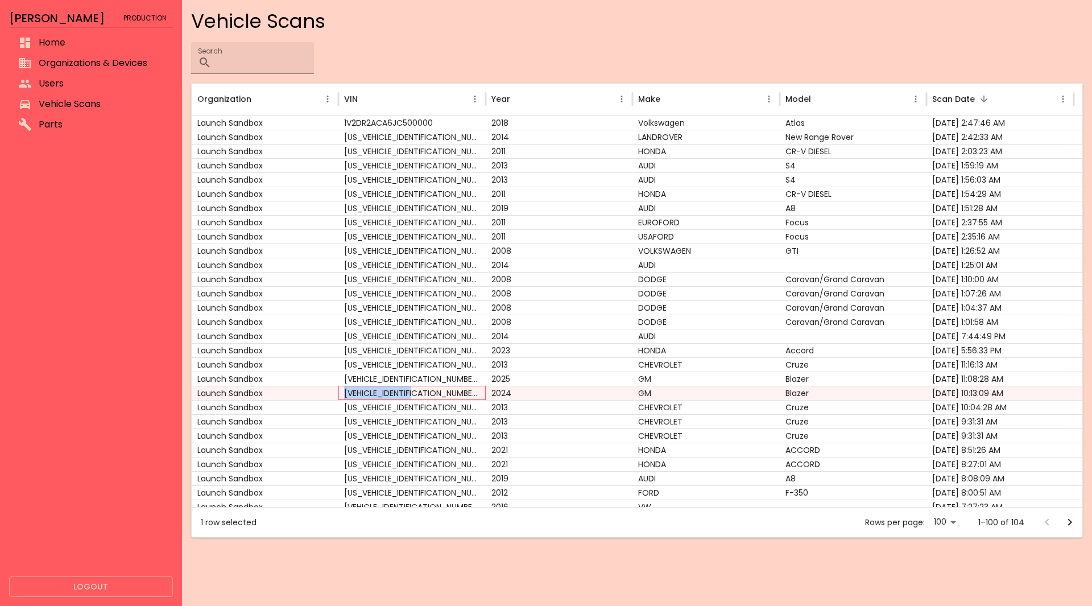
click at [371, 398] on div "[VEHICLE_IDENTIFICATION_NUMBER]" at bounding box center [411, 393] width 147 height 14
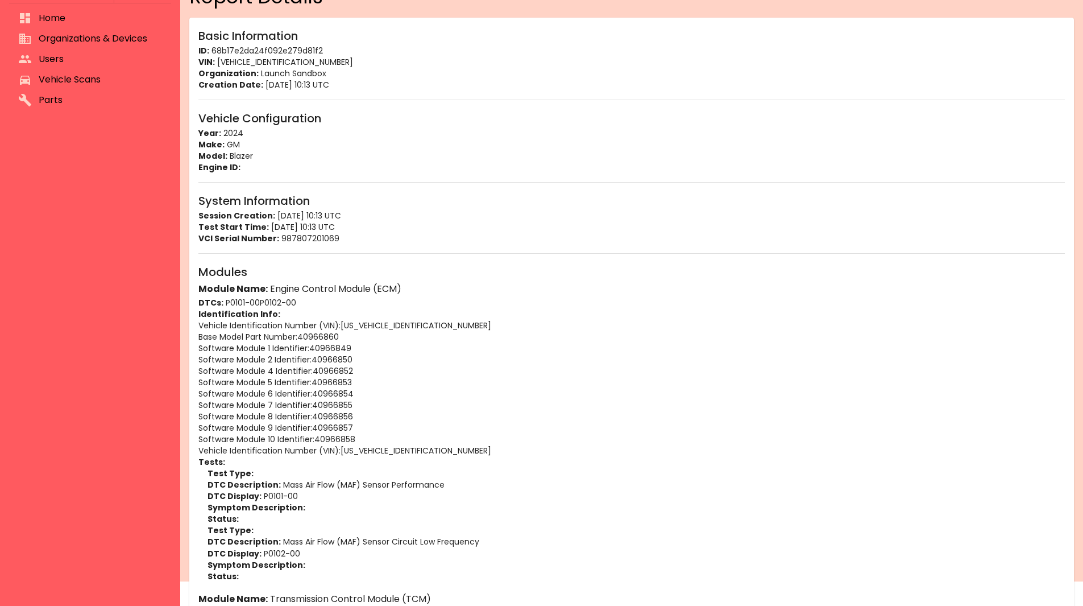
scroll to position [14, 0]
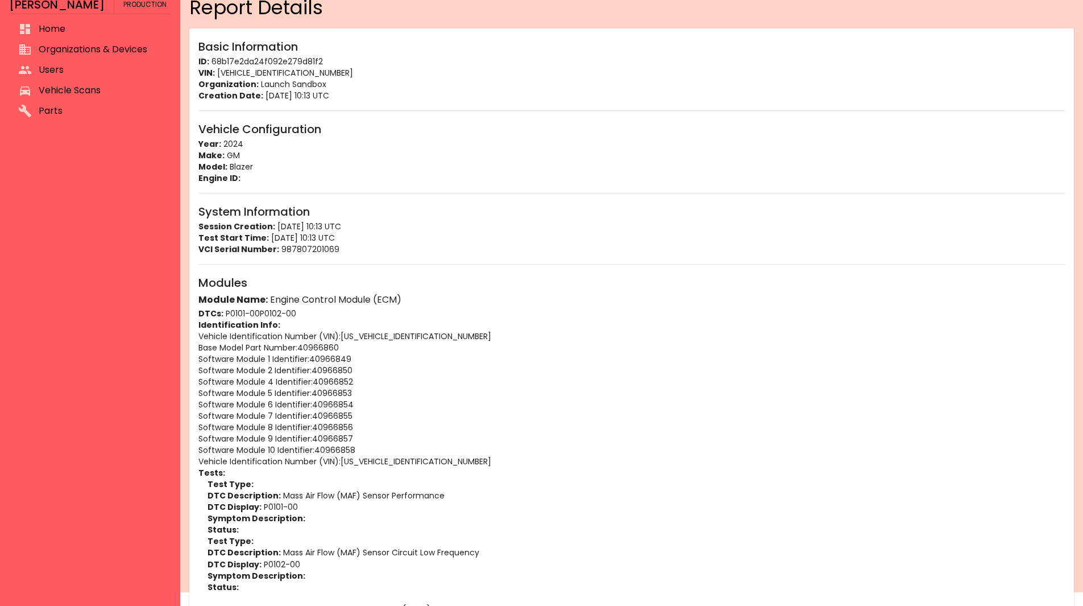
click at [358, 440] on p "Software Module 9 Identifier : 40966857" at bounding box center [631, 438] width 867 height 11
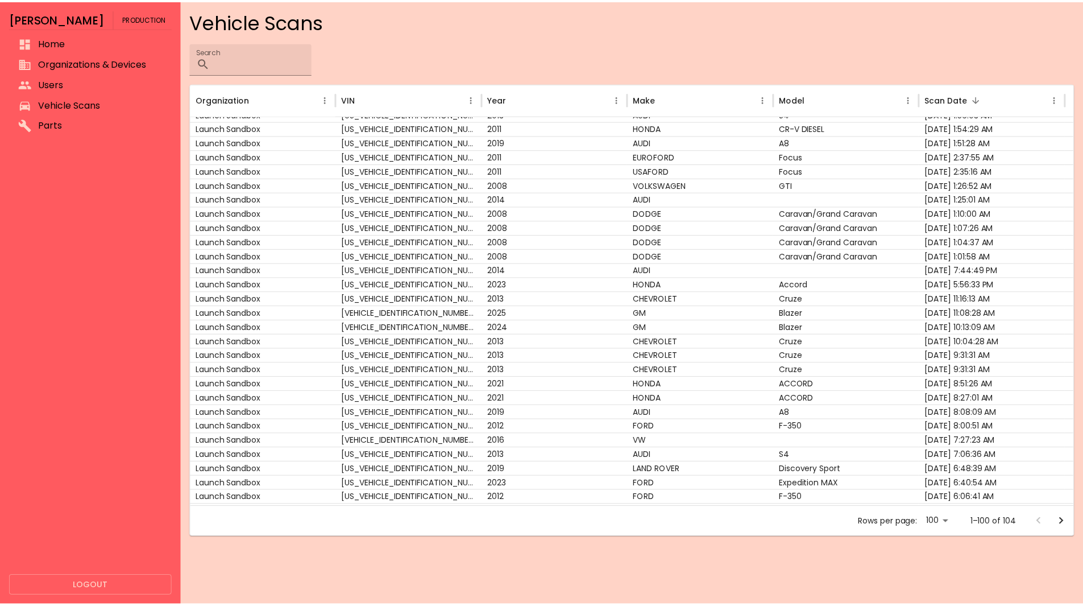
scroll to position [61, 0]
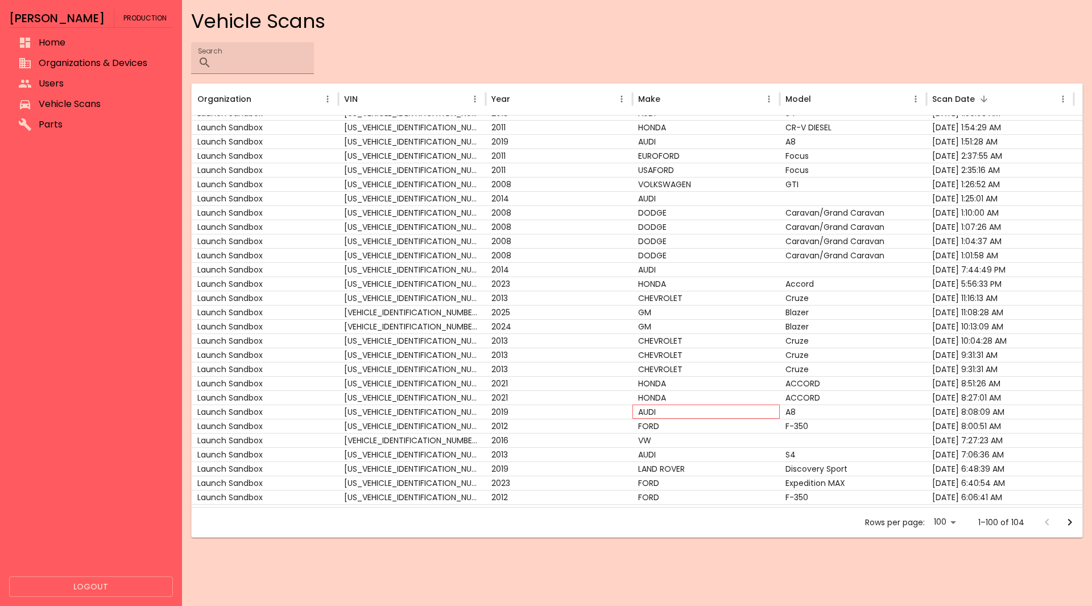
click at [648, 413] on div "AUDI" at bounding box center [705, 411] width 147 height 14
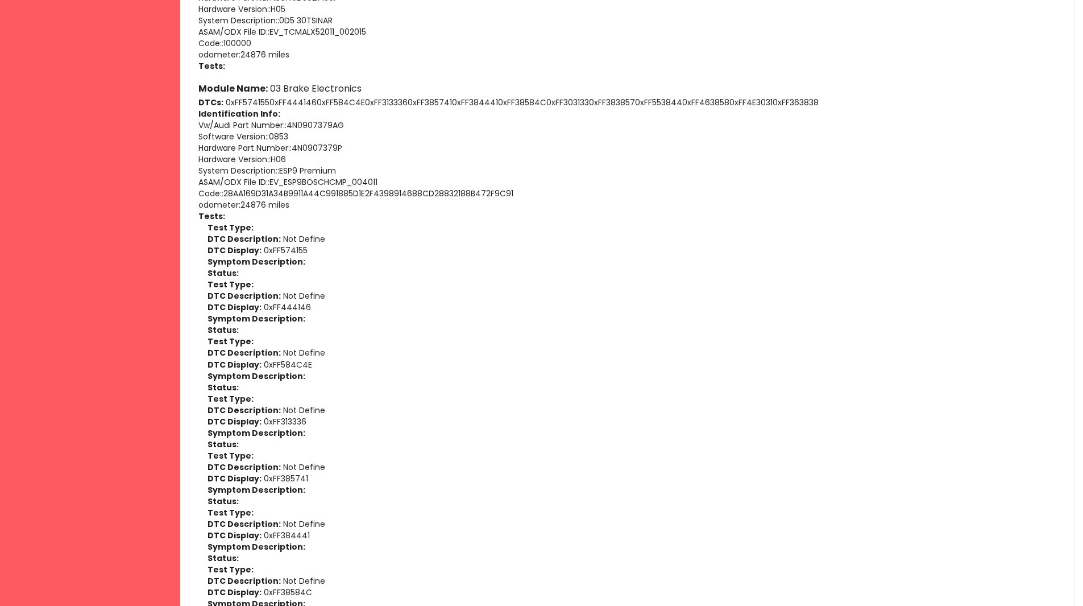
scroll to position [1720, 0]
drag, startPoint x: 362, startPoint y: 88, endPoint x: 283, endPoint y: 86, distance: 78.5
click at [283, 86] on h6 "Module Name: 03 Brake Electronics" at bounding box center [631, 89] width 867 height 16
copy h6 "Brake Electronics"
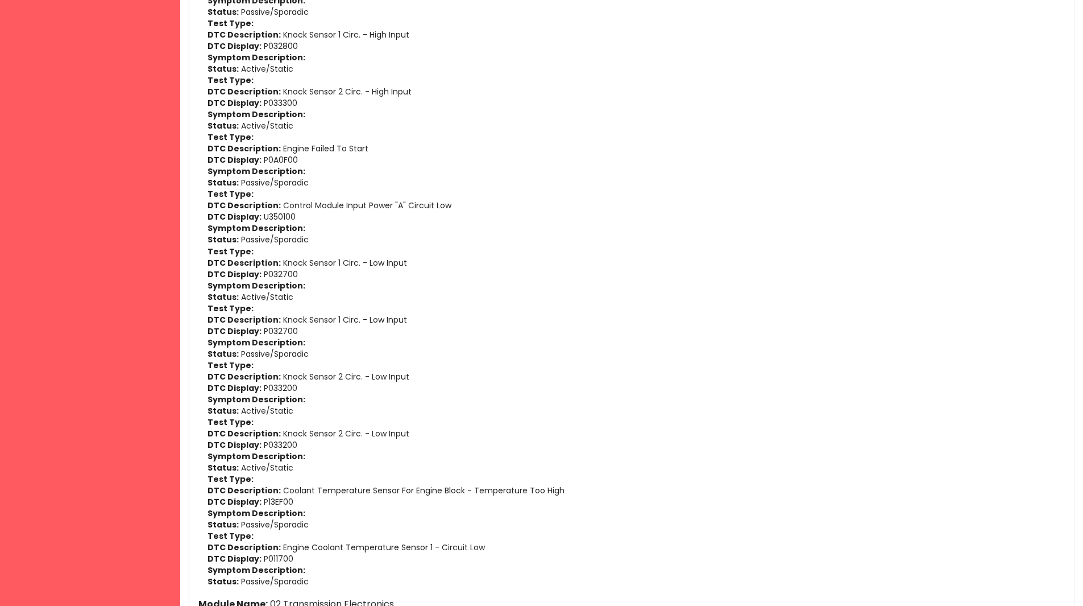
scroll to position [1054, 0]
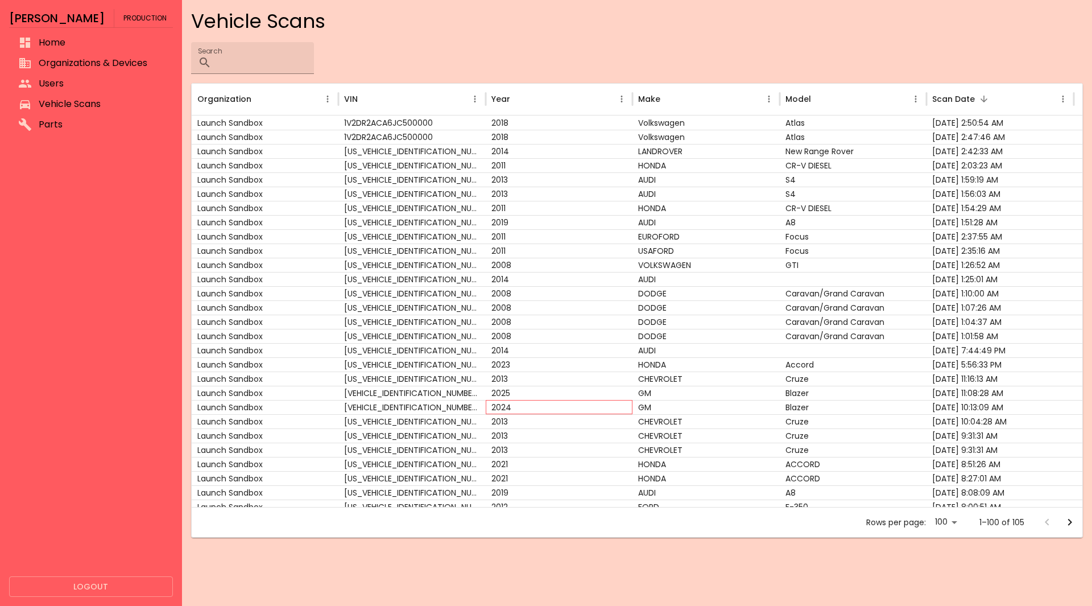
click at [487, 405] on div "2024" at bounding box center [559, 407] width 147 height 14
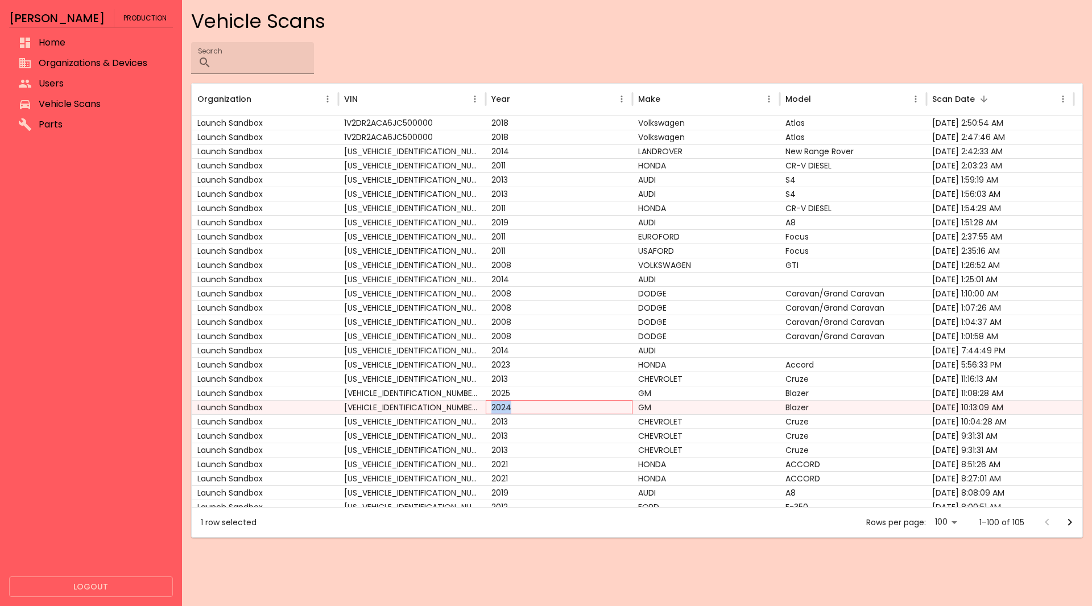
click at [487, 405] on div "2024" at bounding box center [559, 407] width 147 height 14
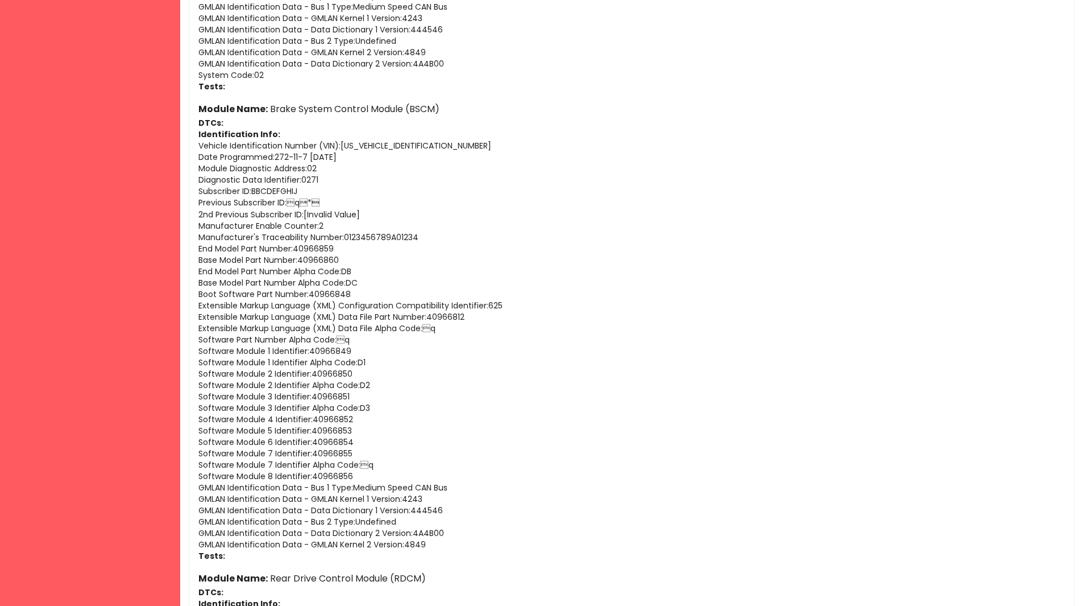
scroll to position [1184, 0]
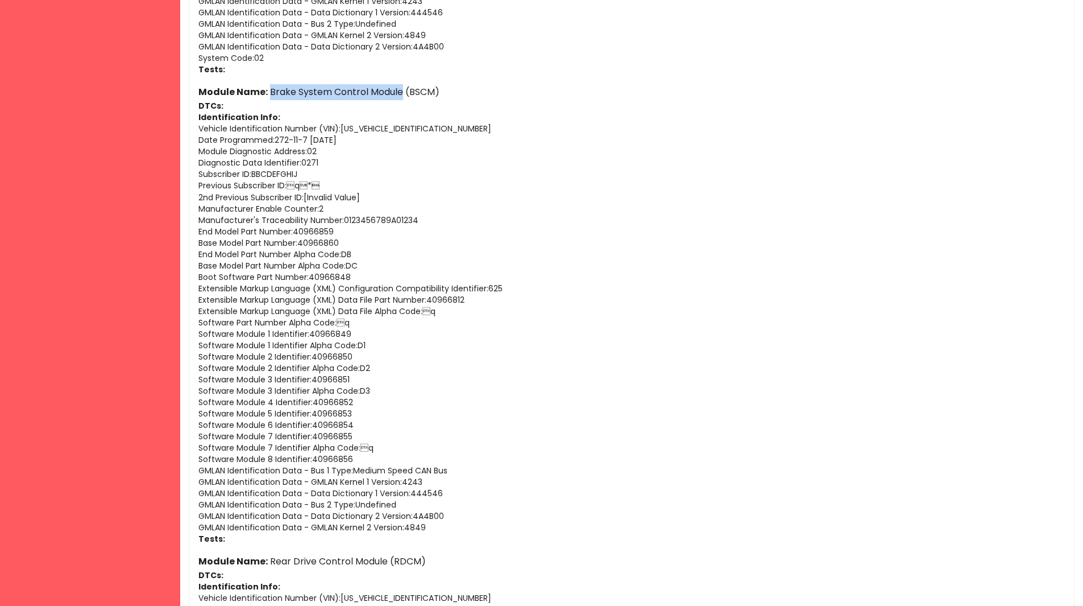
drag, startPoint x: 402, startPoint y: 93, endPoint x: 269, endPoint y: 84, distance: 133.4
copy h6 "Brake System Control Module"
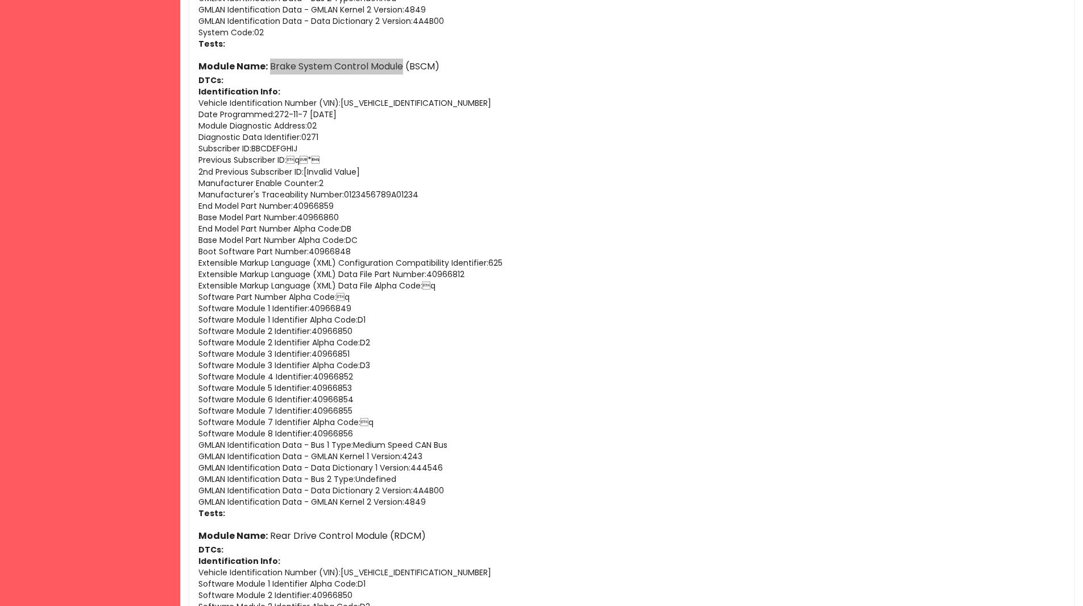
scroll to position [1210, 0]
drag, startPoint x: 338, startPoint y: 204, endPoint x: 298, endPoint y: 205, distance: 40.4
click at [298, 205] on p "End Model Part Number : 40966859" at bounding box center [631, 205] width 867 height 11
copy p "40966859"
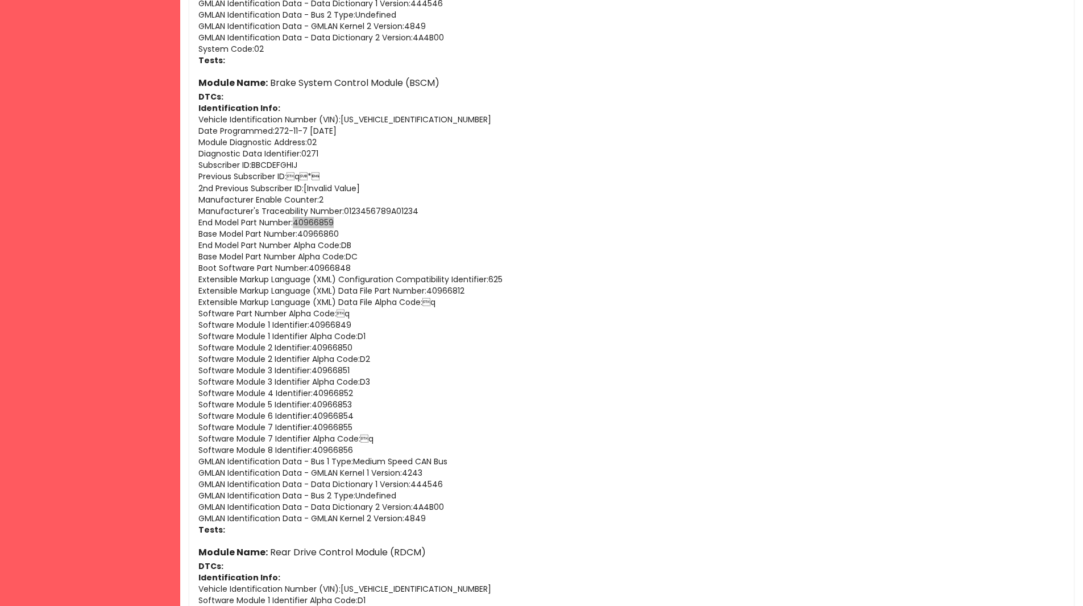
scroll to position [1192, 0]
drag, startPoint x: 362, startPoint y: 328, endPoint x: 312, endPoint y: 322, distance: 50.9
click at [312, 322] on p "Software Module 1 Identifier : 40966849" at bounding box center [631, 325] width 867 height 11
drag, startPoint x: 367, startPoint y: 453, endPoint x: 315, endPoint y: 449, distance: 52.5
click at [315, 449] on p "Software Module 8 Identifier : 40966856" at bounding box center [631, 450] width 867 height 11
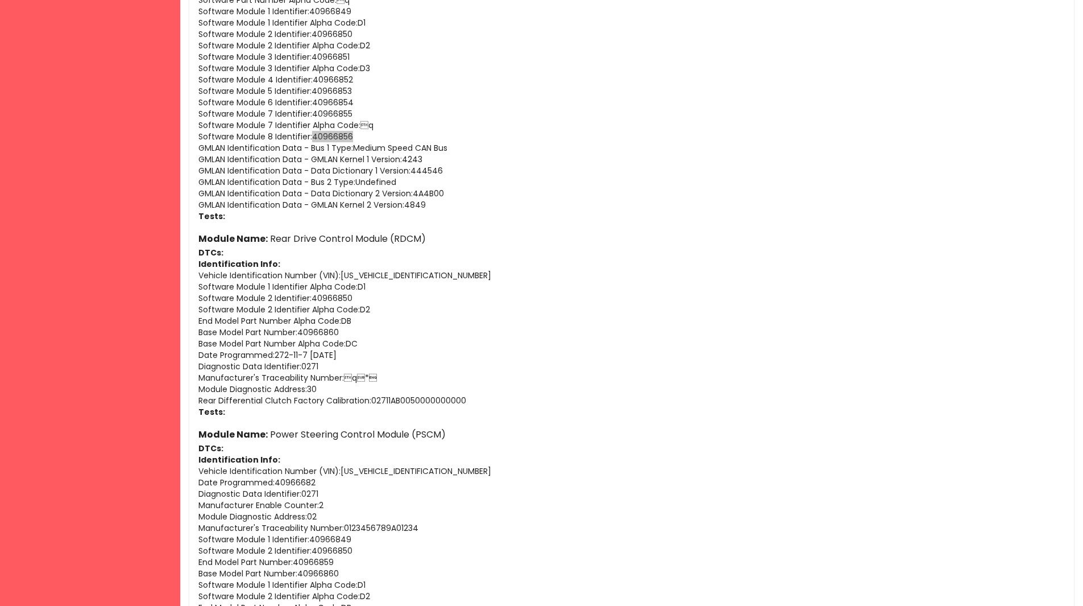
scroll to position [1507, 0]
drag, startPoint x: 384, startPoint y: 238, endPoint x: 269, endPoint y: 235, distance: 115.5
click at [269, 235] on h6 "Module Name: Rear Drive Control Module (RDCM)" at bounding box center [631, 238] width 867 height 16
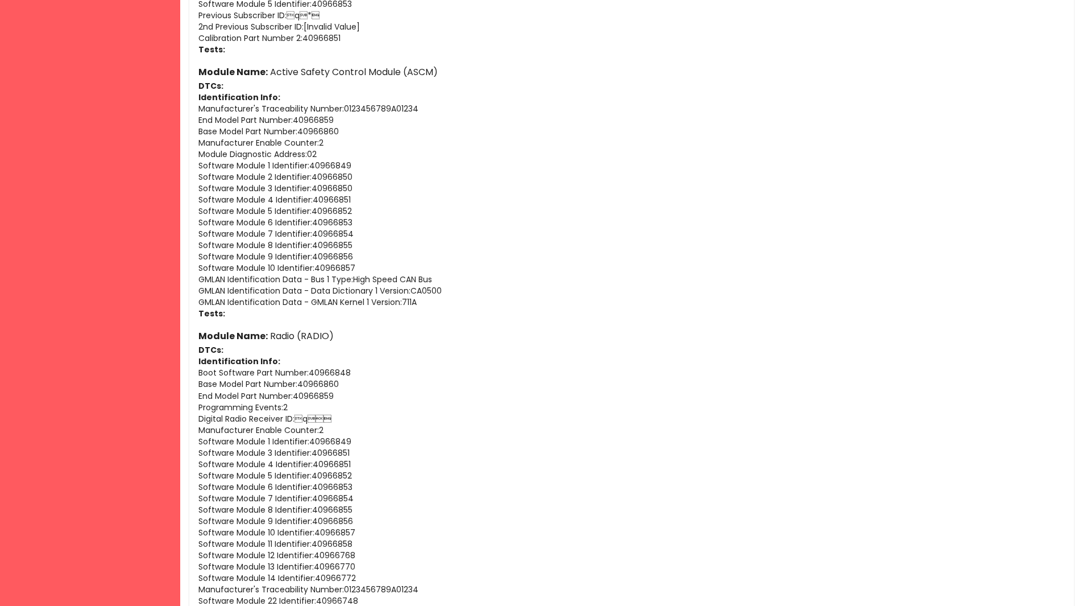
scroll to position [2594, 0]
drag, startPoint x: 337, startPoint y: 332, endPoint x: 269, endPoint y: 333, distance: 67.7
click at [269, 333] on h6 "Module Name: Radio (RADIO)" at bounding box center [631, 335] width 867 height 16
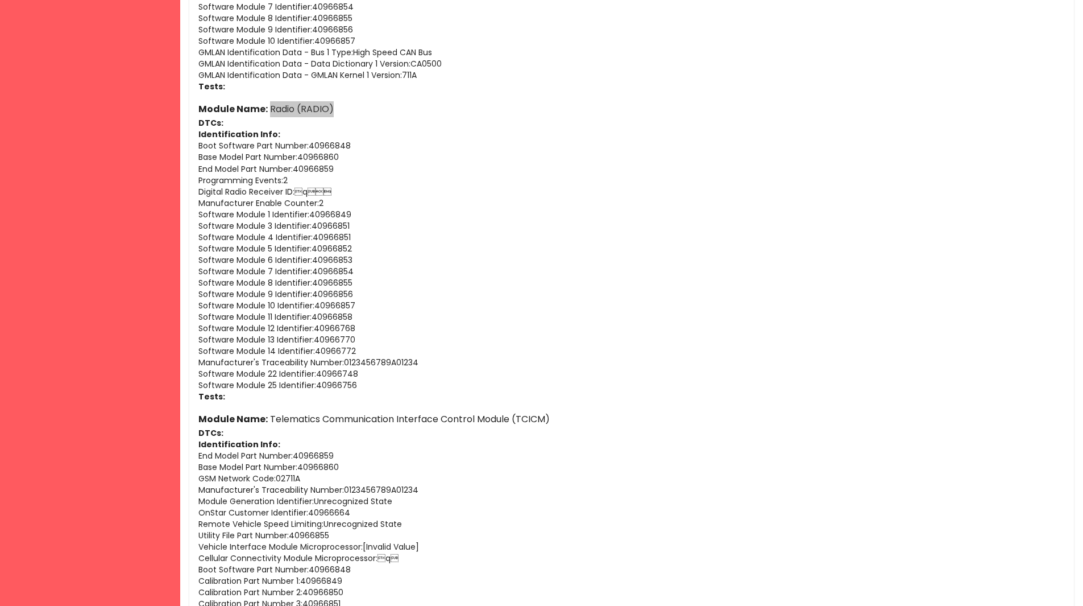
scroll to position [2820, 0]
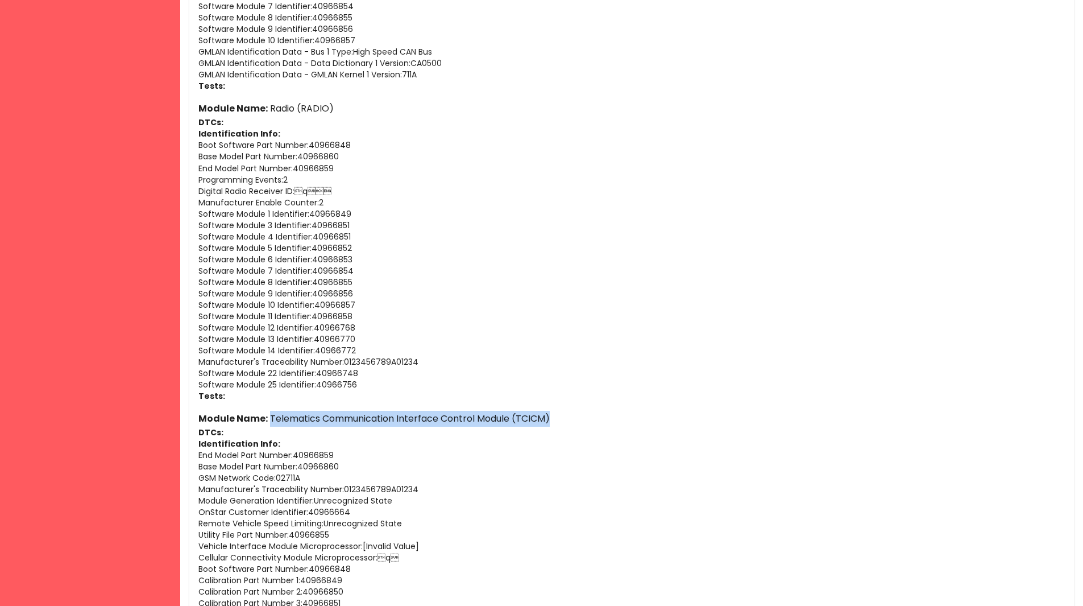
drag, startPoint x: 562, startPoint y: 410, endPoint x: 269, endPoint y: 417, distance: 293.5
click at [269, 417] on h6 "Module Name: Telematics Communication Interface Control Module (TCICM)" at bounding box center [631, 419] width 867 height 16
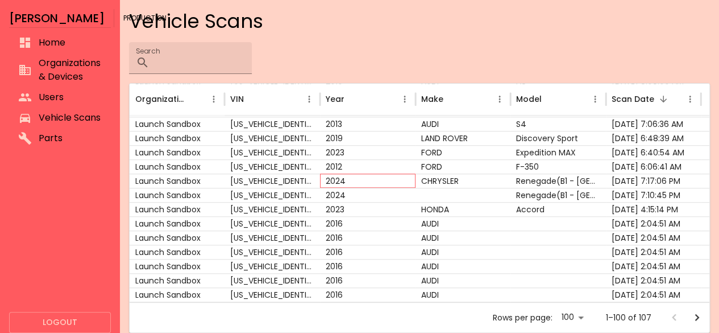
click at [394, 176] on div "2024" at bounding box center [368, 180] width 96 height 14
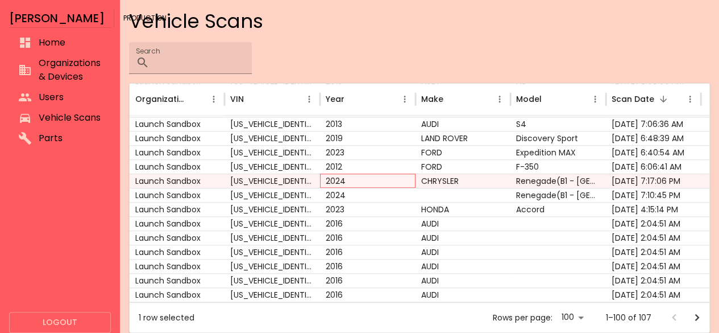
click at [394, 176] on div "2024" at bounding box center [368, 180] width 96 height 14
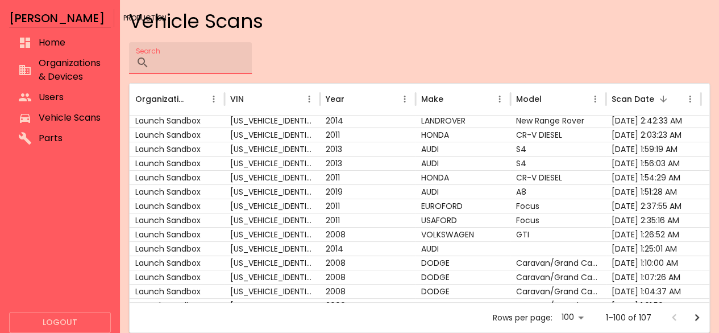
click at [196, 65] on input "Search" at bounding box center [203, 58] width 98 height 32
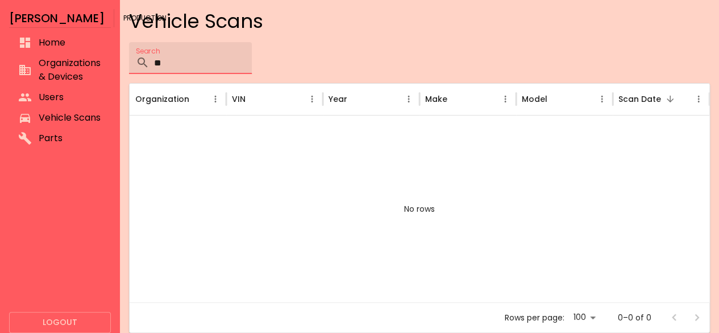
type input "*"
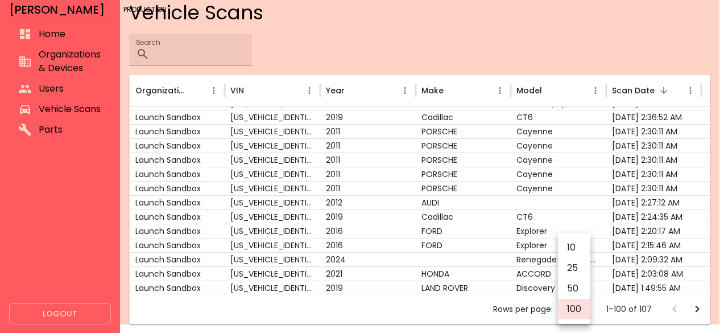
click at [580, 310] on body "[PERSON_NAME] Production Home Organizations & Devices Users Vehicle Scans Parts…" at bounding box center [364, 157] width 728 height 333
click at [580, 310] on li "100" at bounding box center [574, 309] width 32 height 20
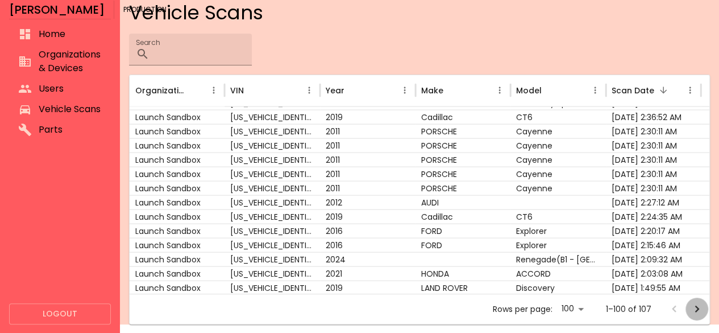
click at [693, 307] on icon "Go to next page" at bounding box center [697, 309] width 14 height 14
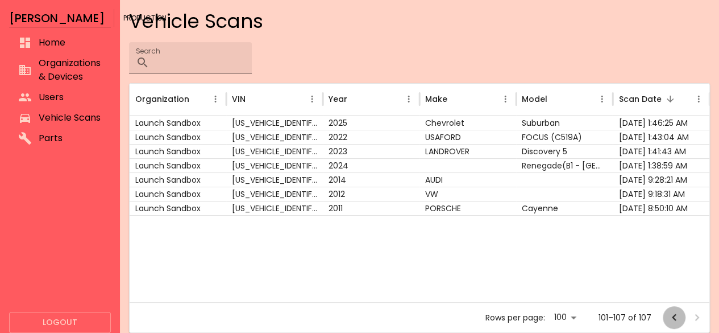
click at [671, 317] on icon "Go to previous page" at bounding box center [675, 317] width 14 height 14
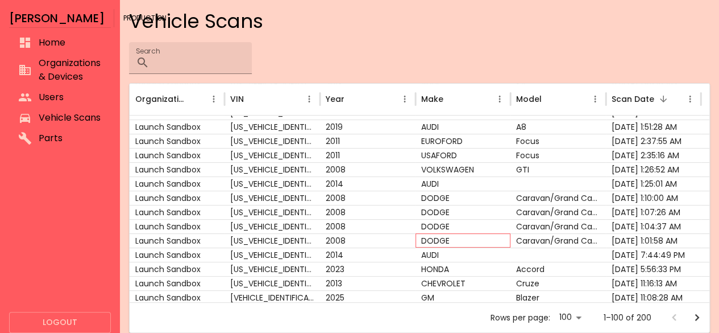
click at [495, 237] on div "DODGE" at bounding box center [464, 240] width 96 height 14
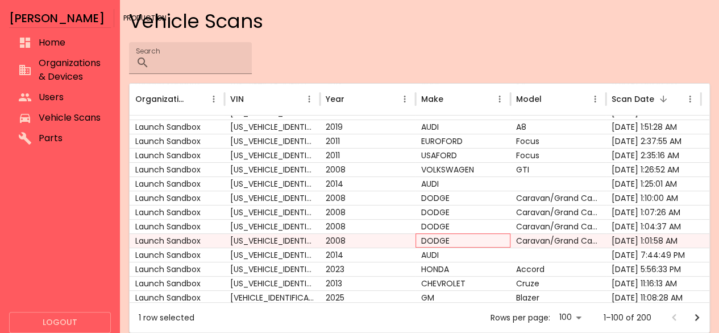
click at [495, 237] on div "DODGE" at bounding box center [464, 240] width 96 height 14
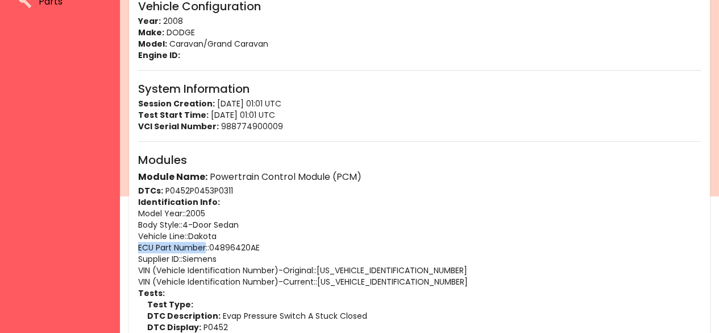
drag, startPoint x: 206, startPoint y: 247, endPoint x: 125, endPoint y: 245, distance: 81.9
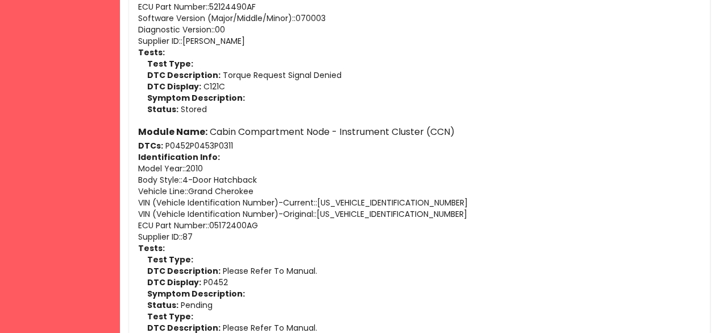
click at [271, 171] on p "Model Year: : 2010" at bounding box center [419, 168] width 563 height 11
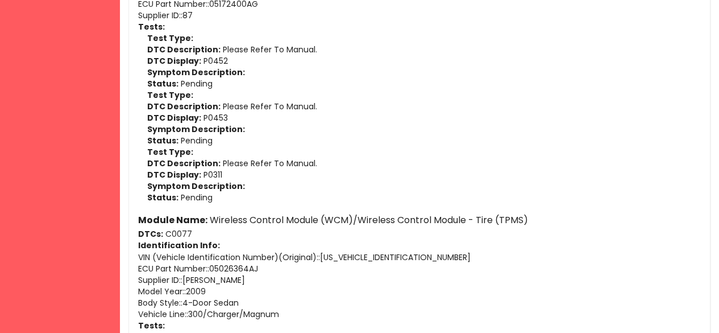
scroll to position [1151, 0]
